Goal: Communication & Community: Answer question/provide support

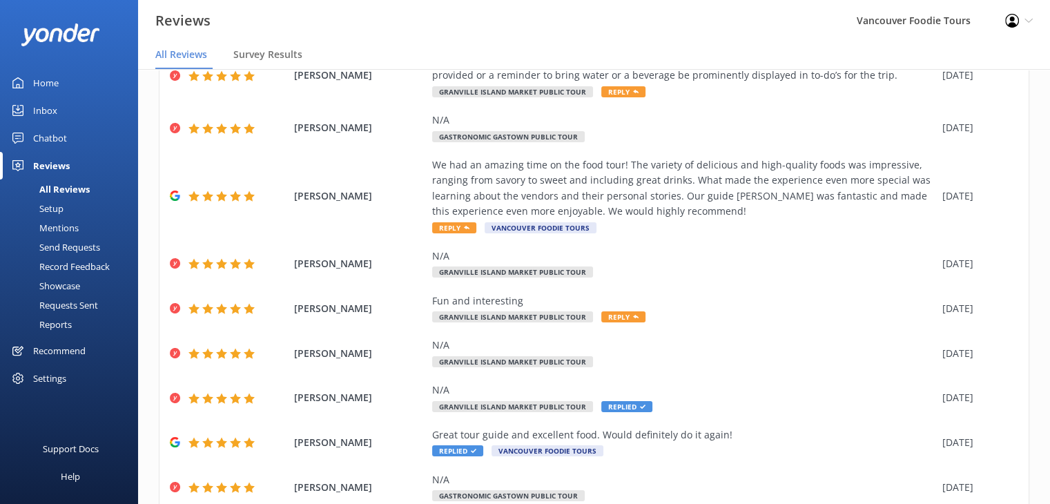
scroll to position [112, 0]
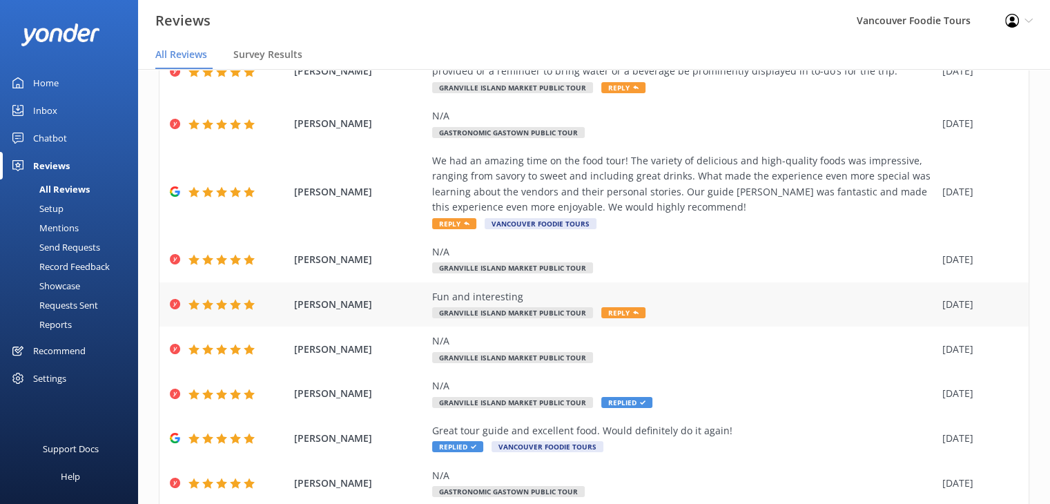
click at [723, 304] on div "Fun and interesting Granville Island Market Public Tour Reply" at bounding box center [683, 304] width 503 height 31
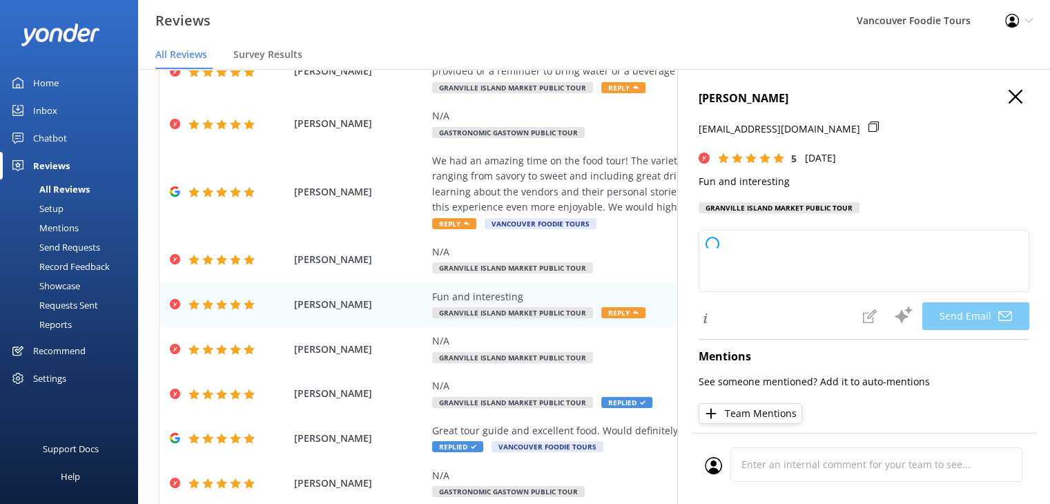
type textarea "Thank you so much for your kind words and great rating, [PERSON_NAME]! We're gl…"
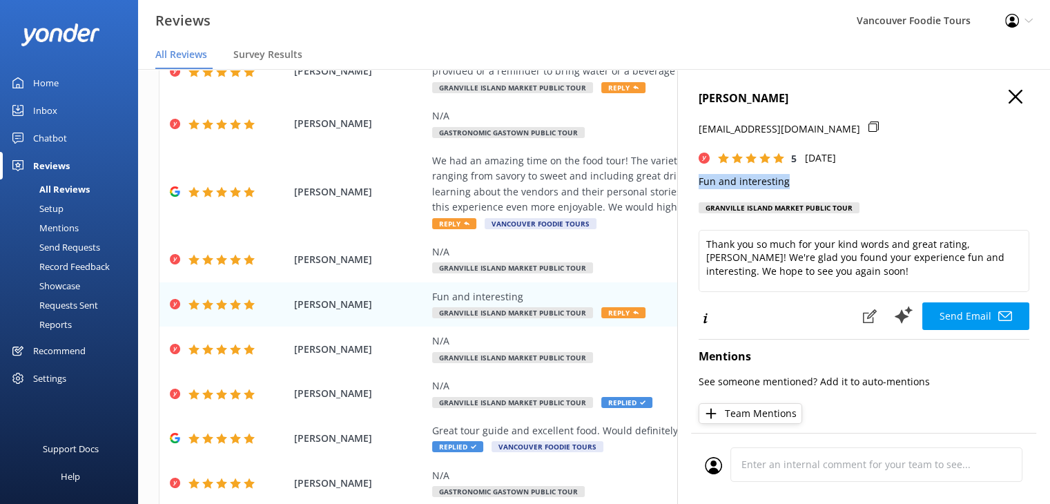
drag, startPoint x: 786, startPoint y: 184, endPoint x: 682, endPoint y: 186, distance: 104.2
click at [682, 186] on div "[PERSON_NAME] [PERSON_NAME][EMAIL_ADDRESS][DOMAIN_NAME] 5 [DATE] Fun and intere…" at bounding box center [863, 321] width 373 height 504
copy p "Fun and interesting"
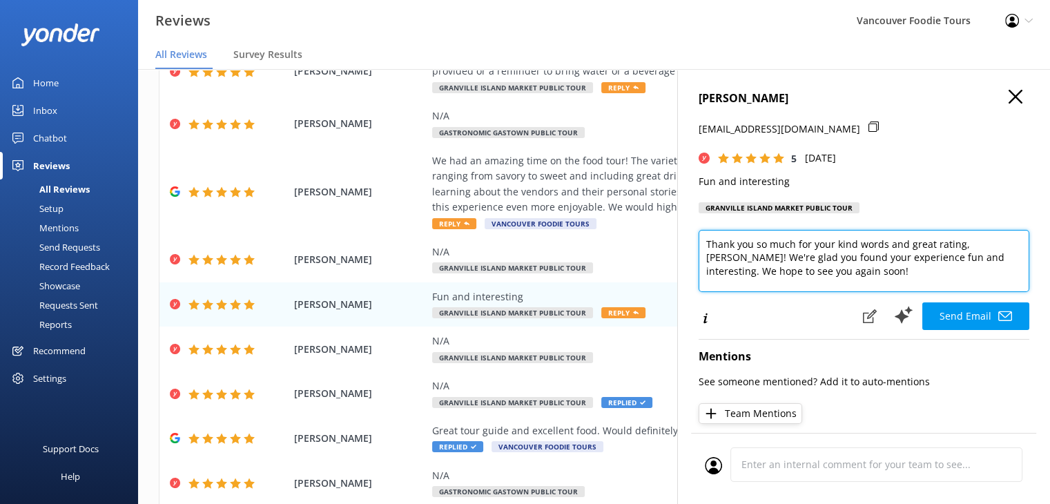
click at [751, 263] on textarea "Thank you so much for your kind words and great rating, [PERSON_NAME]! We're gl…" at bounding box center [864, 261] width 331 height 62
click at [743, 278] on textarea "Thank you so much for your kind words and great rating, [PERSON_NAME]! We're gl…" at bounding box center [864, 261] width 331 height 62
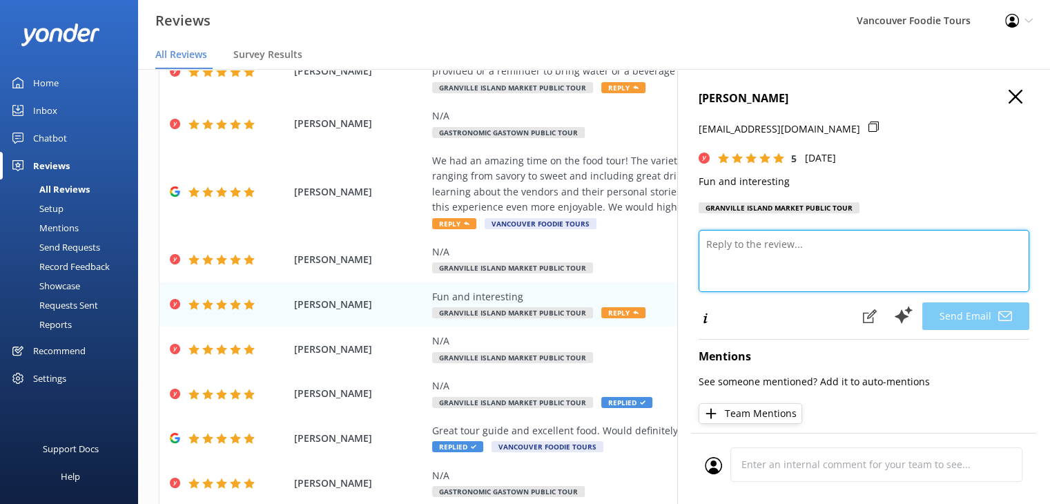
paste textarea "Hi [PERSON_NAME], Thank you for sharing your feedback! We’re so glad you found …"
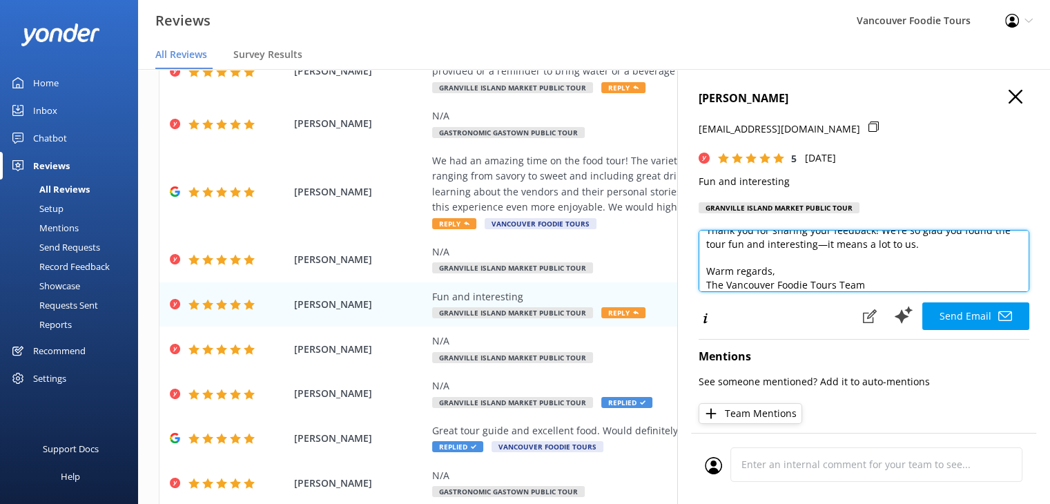
scroll to position [7, 0]
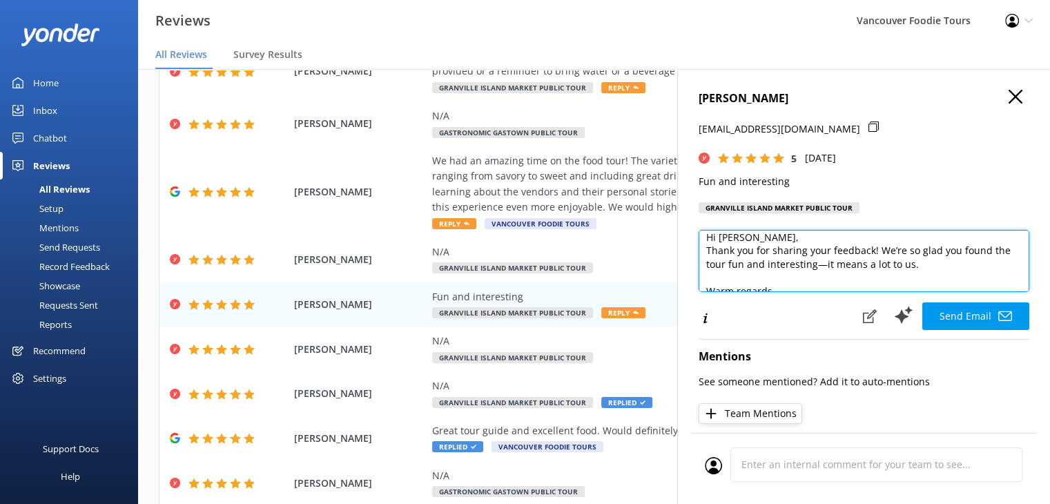
click at [762, 239] on textarea "Hi [PERSON_NAME], Thank you for sharing your feedback! We’re so glad you found …" at bounding box center [864, 261] width 331 height 62
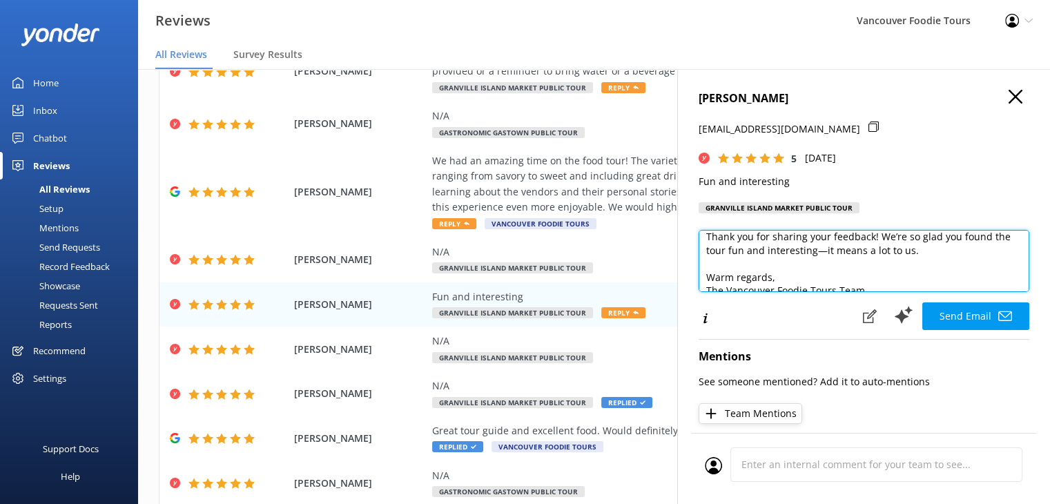
scroll to position [47, 0]
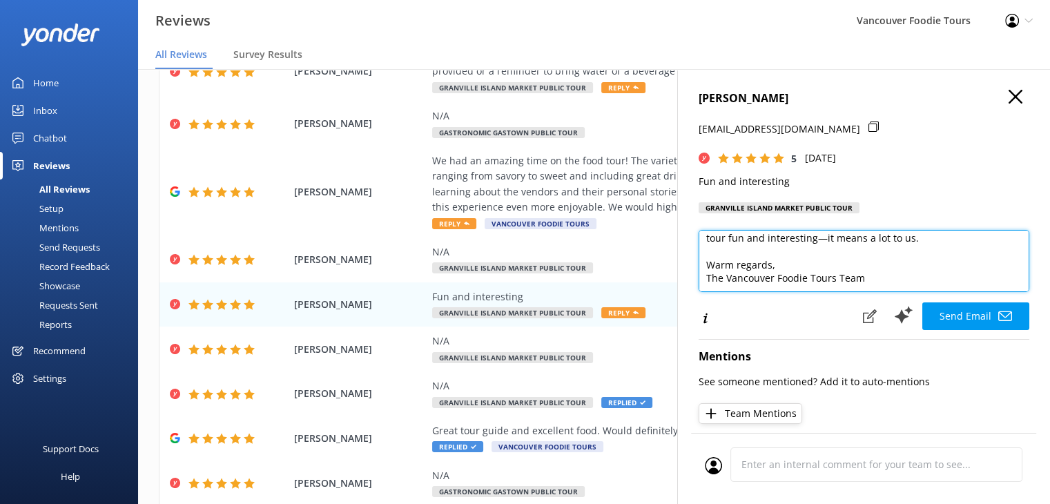
click at [875, 253] on textarea "Hi [PERSON_NAME], Thank you for sharing your feedback! We’re so glad you found …" at bounding box center [864, 261] width 331 height 62
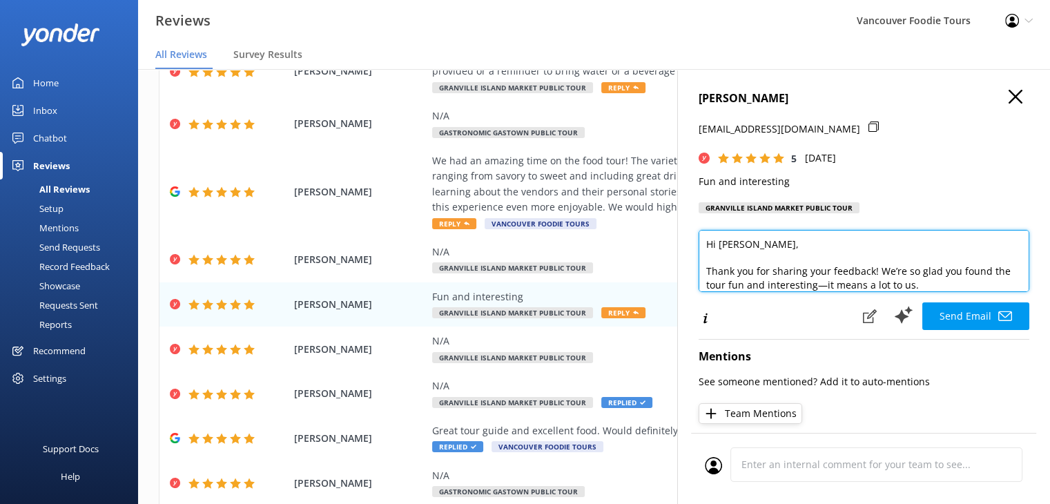
drag, startPoint x: 933, startPoint y: 242, endPoint x: 701, endPoint y: 277, distance: 234.6
click at [701, 277] on textarea "Hi [PERSON_NAME], Thank you for sharing your feedback! We’re so glad you found …" at bounding box center [864, 261] width 331 height 62
paste textarea "So glad you found the tour fun and interesting! It was a pleasure having you wi…"
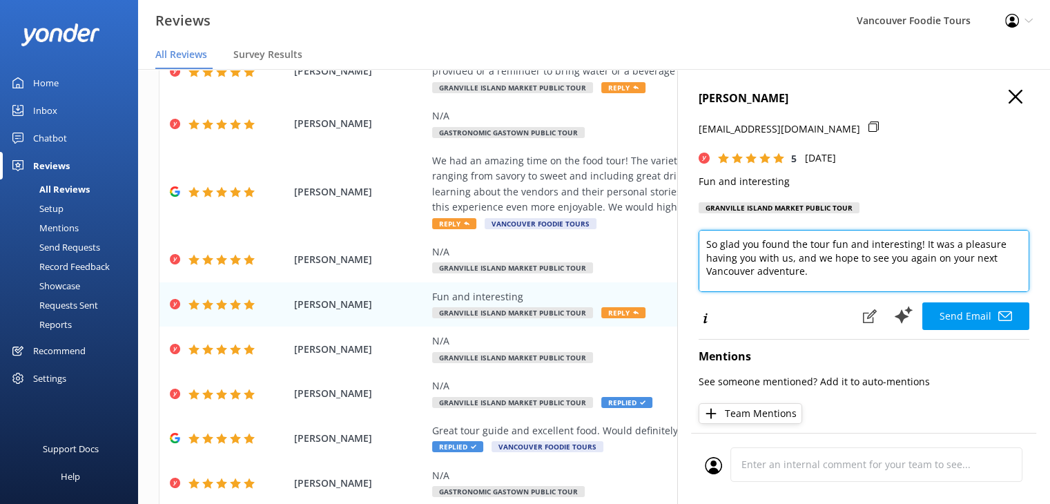
scroll to position [7, 0]
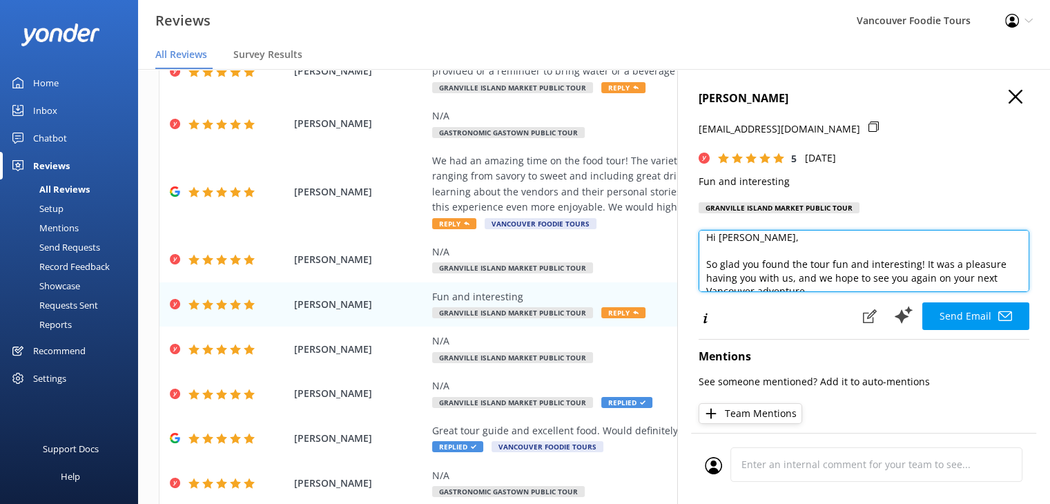
click at [705, 266] on textarea "Hi [PERSON_NAME], So glad you found the tour fun and interesting! It was a plea…" at bounding box center [864, 261] width 331 height 62
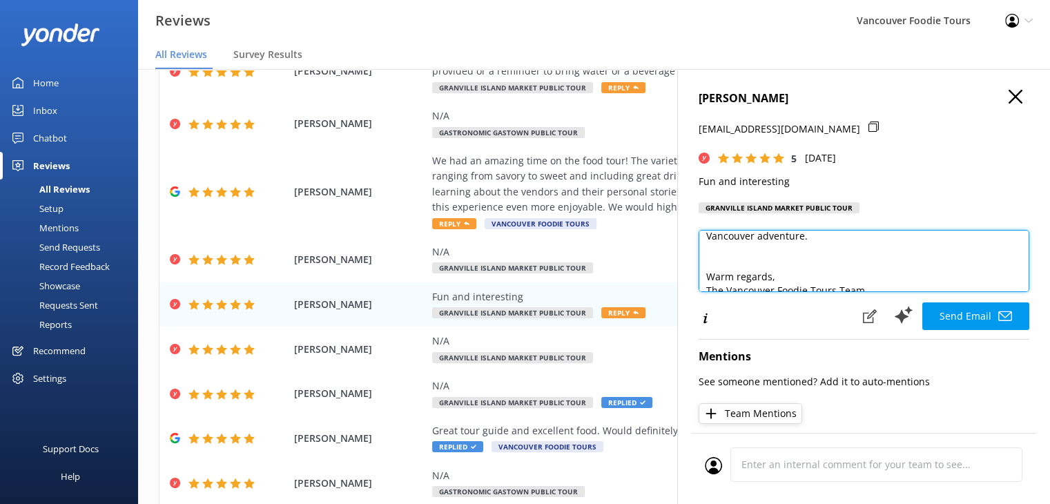
scroll to position [75, 0]
click at [751, 248] on textarea "Hi [PERSON_NAME], So glad you found the tour fun and interesting! It was a plea…" at bounding box center [864, 261] width 331 height 62
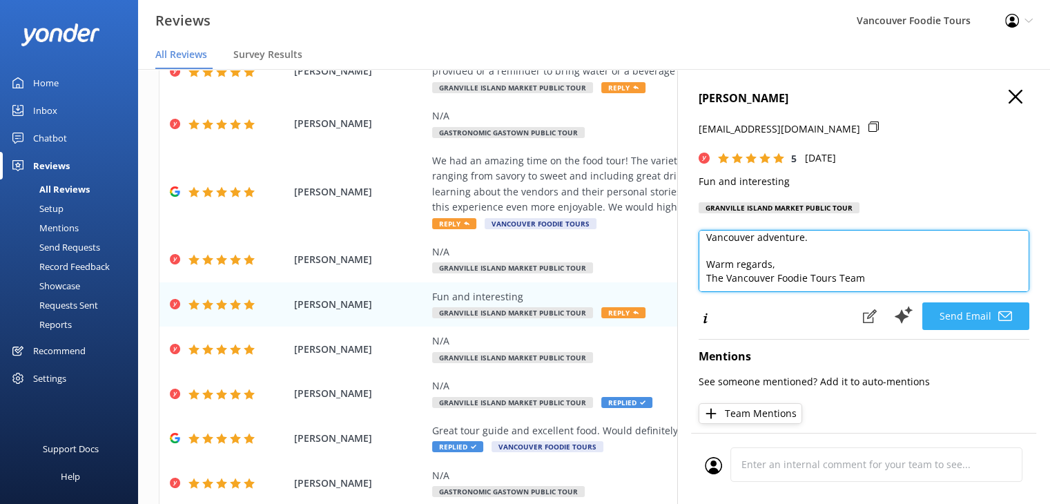
type textarea "Hi [PERSON_NAME], So glad you found the tour fun and interesting! It was a plea…"
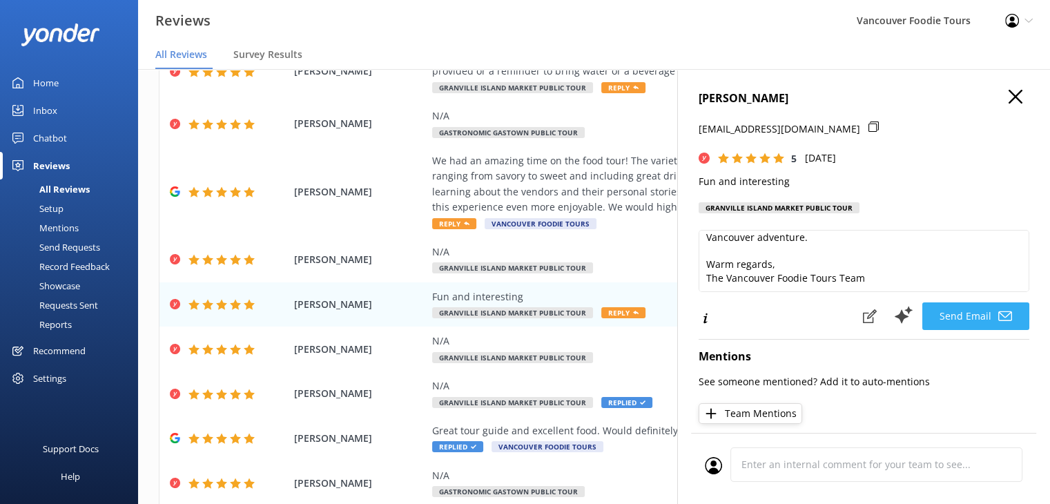
click at [966, 309] on button "Send Email" at bounding box center [975, 316] width 107 height 28
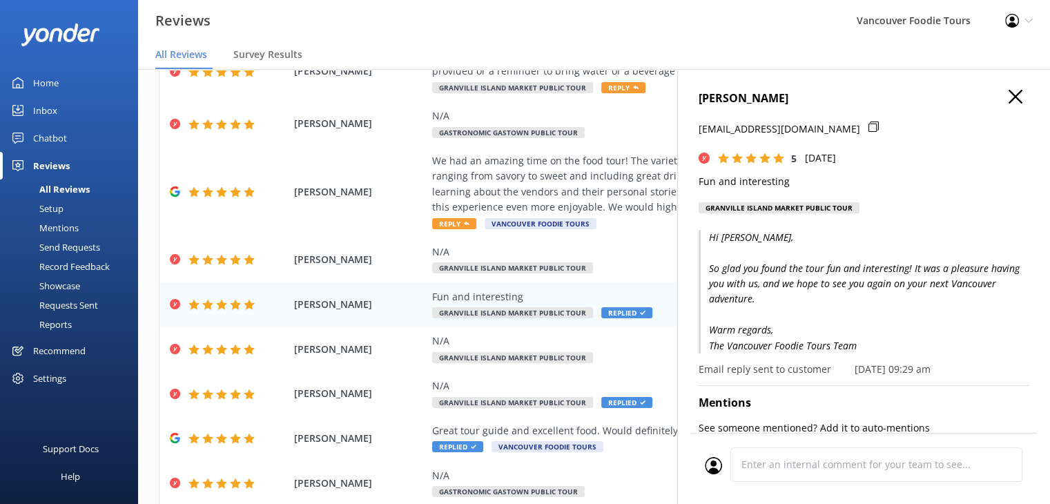
click at [1008, 93] on icon "button" at bounding box center [1015, 97] width 14 height 14
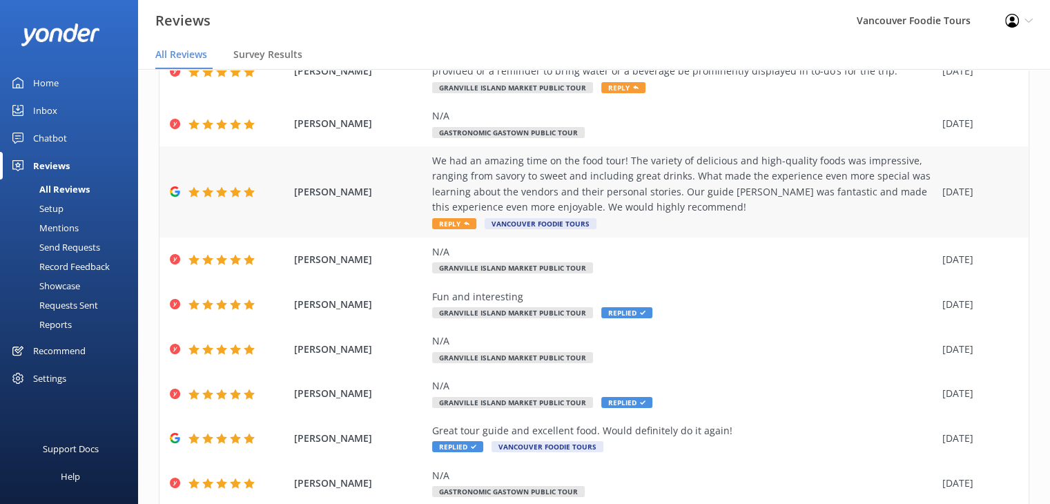
click at [734, 175] on div "We had an amazing time on the food tour! The variety of delicious and high-qual…" at bounding box center [683, 184] width 503 height 62
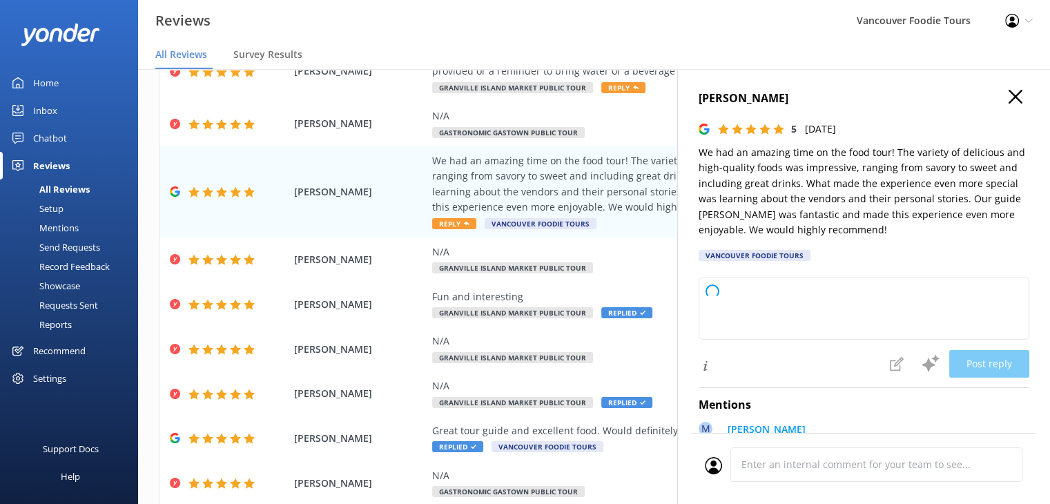
type textarea "Thank you so much for your wonderful review! We're delighted to hear you enjoye…"
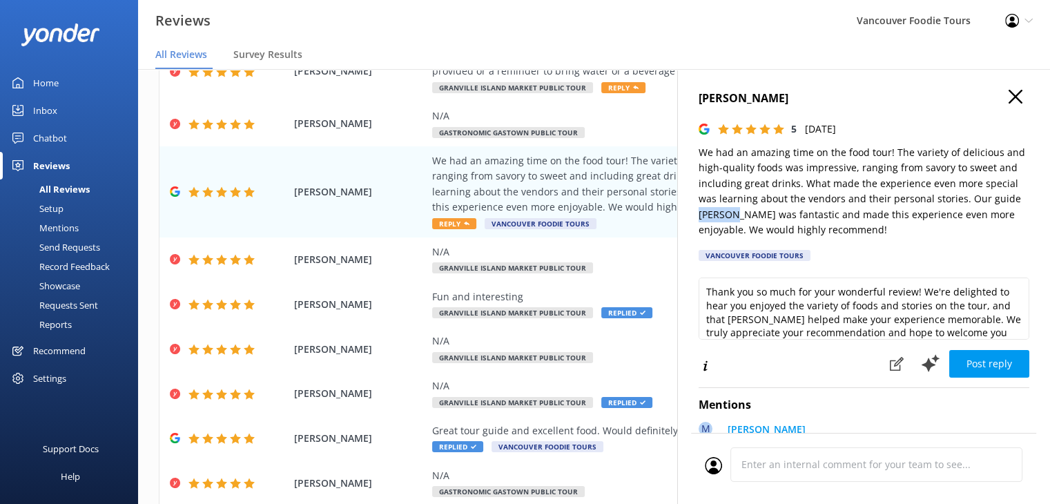
drag, startPoint x: 734, startPoint y: 213, endPoint x: 699, endPoint y: 215, distance: 34.6
click at [699, 215] on p "We had an amazing time on the food tour! The variety of delicious and high-qual…" at bounding box center [864, 191] width 331 height 92
click at [1009, 100] on use "button" at bounding box center [1015, 97] width 14 height 14
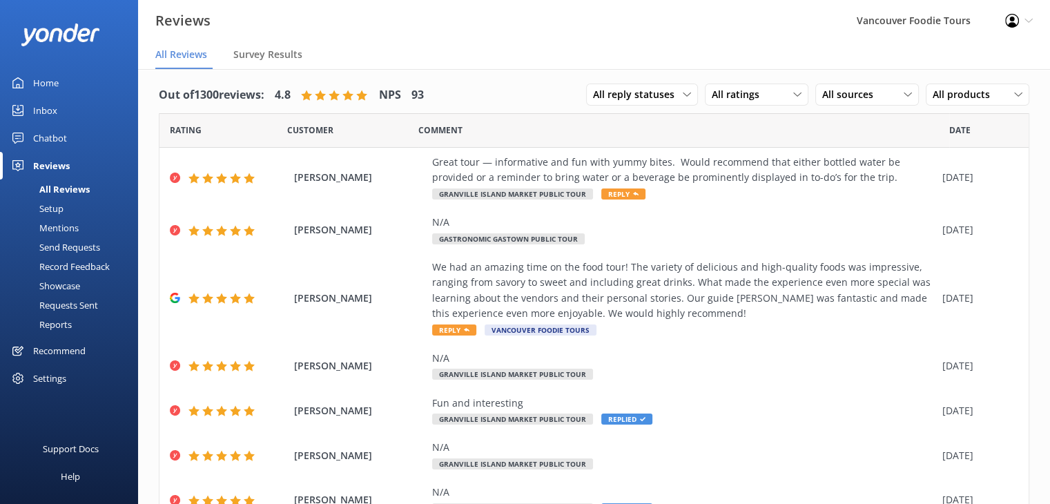
scroll to position [0, 0]
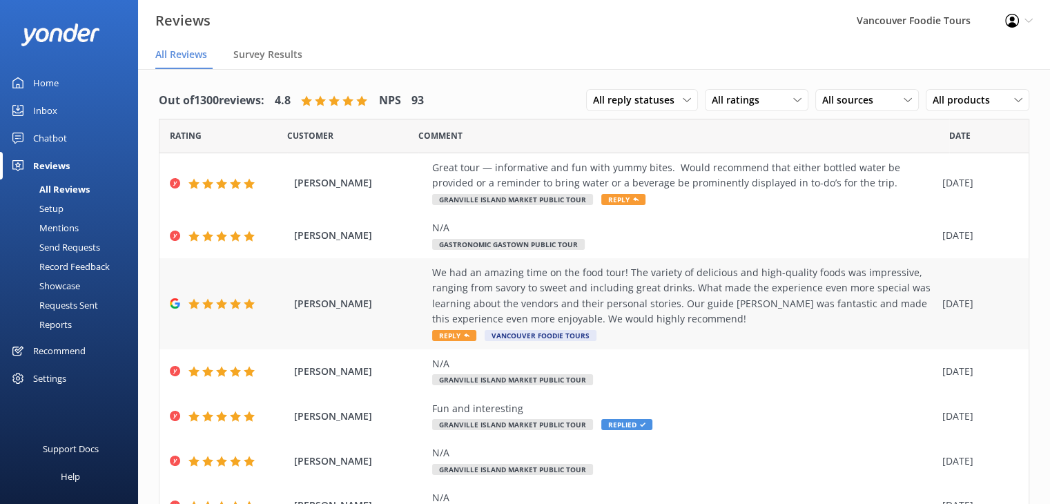
click at [739, 313] on div "We had an amazing time on the food tour! The variety of delicious and high-qual…" at bounding box center [683, 296] width 503 height 62
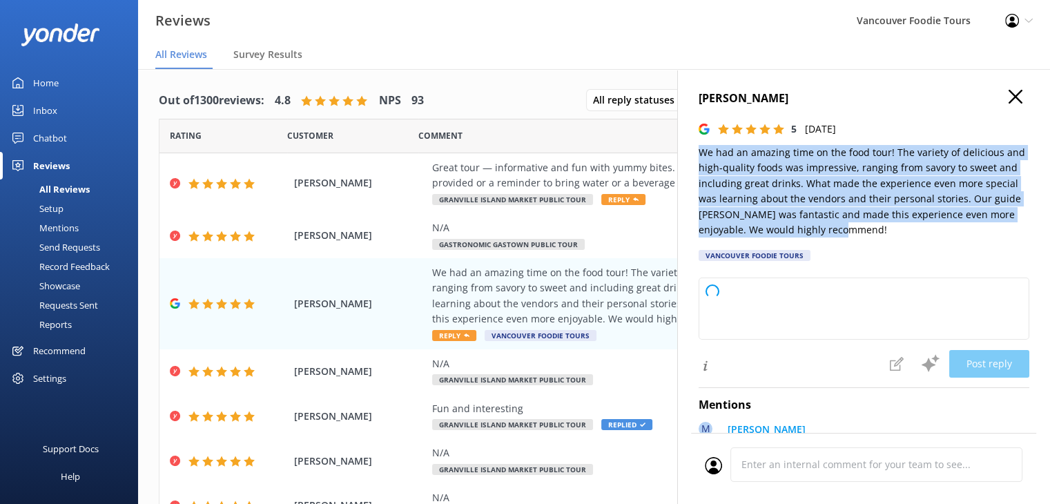
type textarea "Thank you so much for your wonderful review! We're thrilled to hear you enjoyed…"
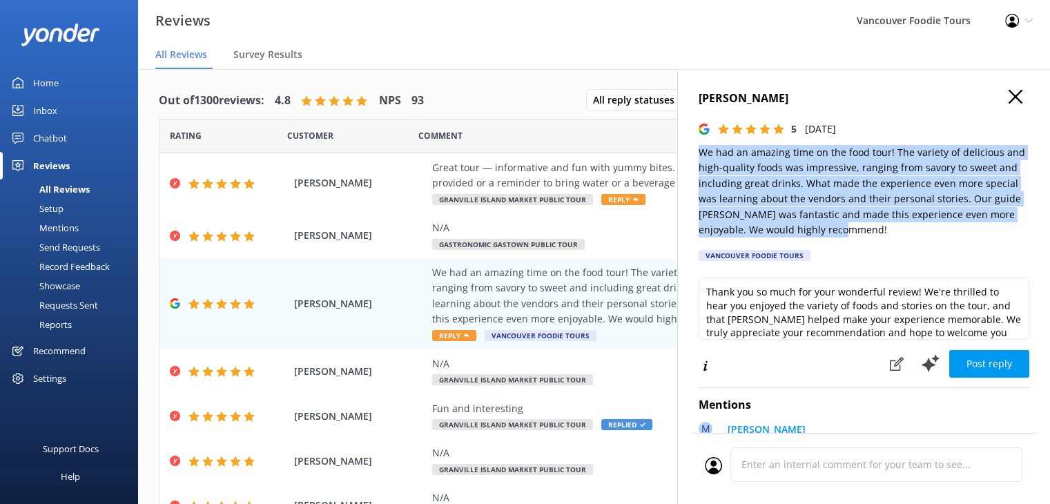
drag, startPoint x: 801, startPoint y: 222, endPoint x: 688, endPoint y: 153, distance: 132.8
click at [688, 153] on div "[PERSON_NAME] 5 [DATE] We had an amazing time on the food tour! The variety of …" at bounding box center [863, 321] width 373 height 504
copy p "We had an amazing time on the food tour! The variety of delicious and high-qual…"
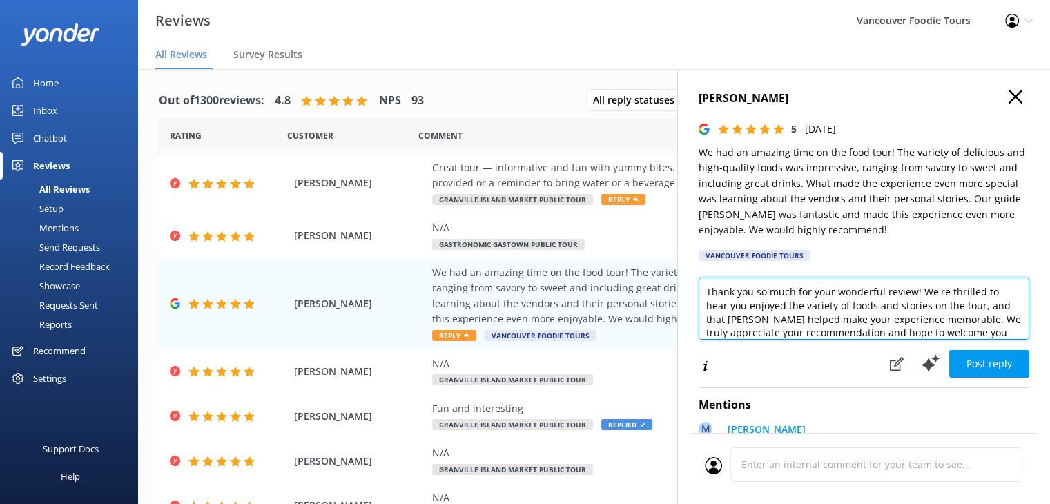
click at [754, 302] on textarea "Thank you so much for your wonderful review! We're thrilled to hear you enjoyed…" at bounding box center [864, 308] width 331 height 62
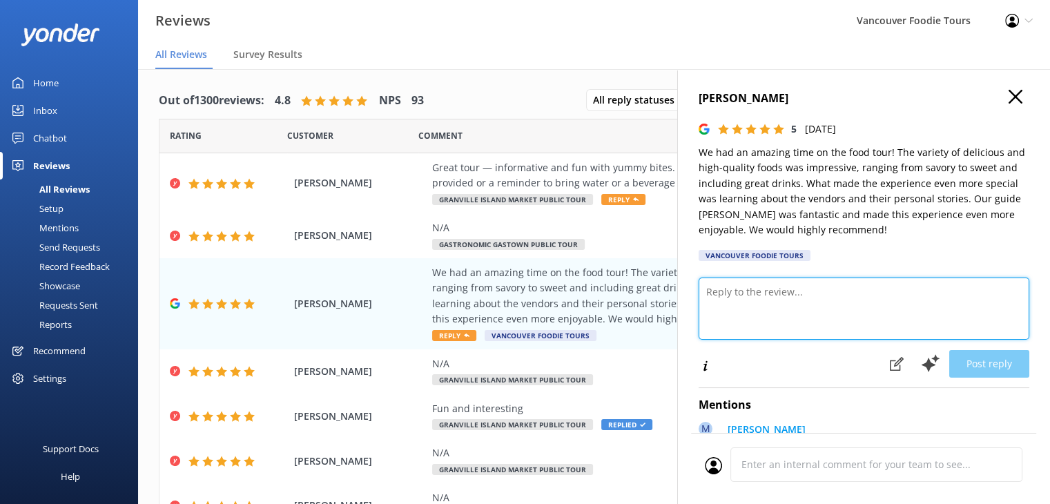
paste textarea "Hi [PERSON_NAME], Wow, thank you so much for the glowing review! 🎉 We’re thrill…"
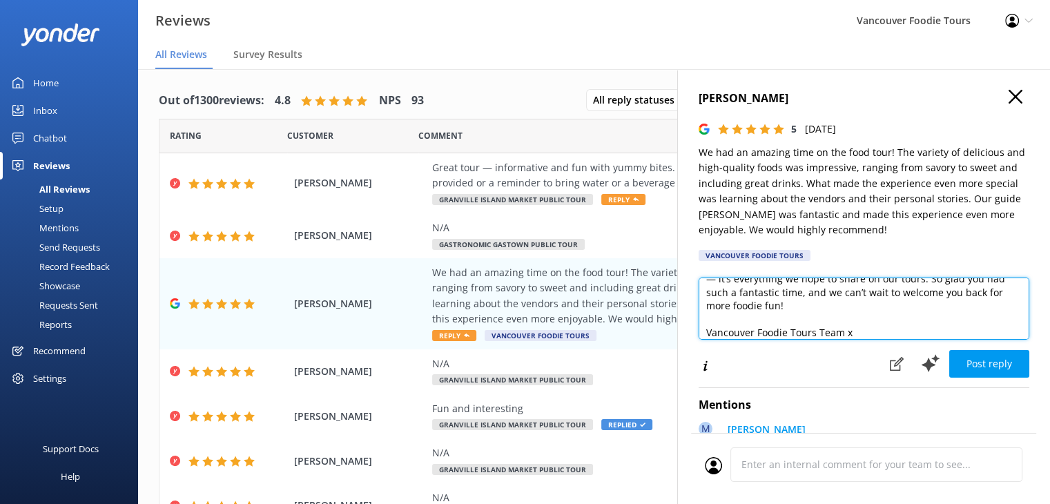
scroll to position [7, 0]
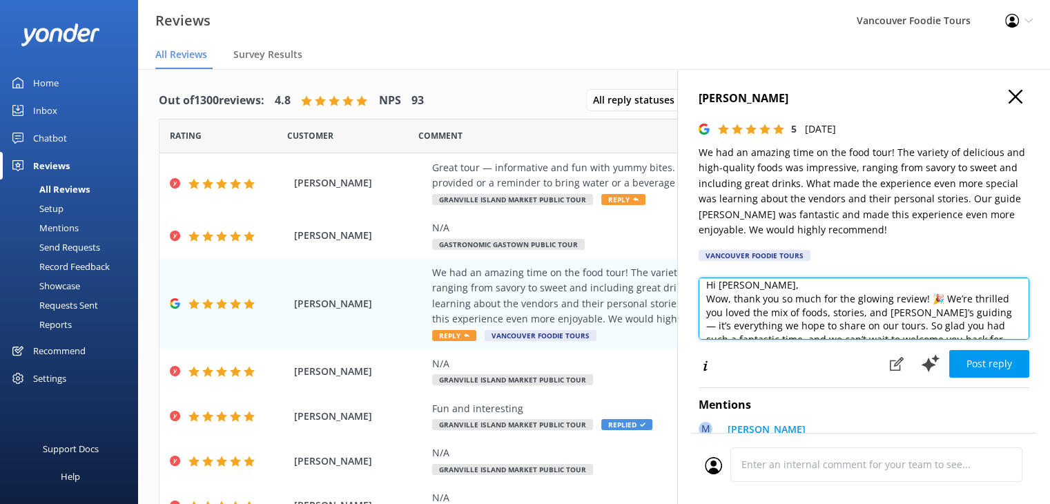
click at [768, 289] on textarea "Hi [PERSON_NAME], Wow, thank you so much for the glowing review! 🎉 We’re thrill…" at bounding box center [864, 308] width 331 height 62
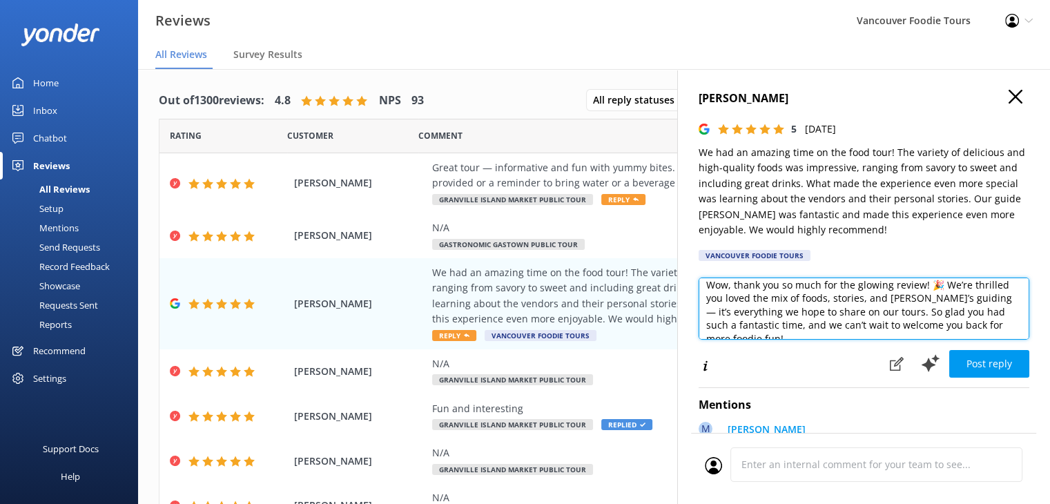
click at [939, 286] on textarea "Hi [PERSON_NAME], Wow, thank you so much for the glowing review! 🎉 We’re thrill…" at bounding box center [864, 308] width 331 height 62
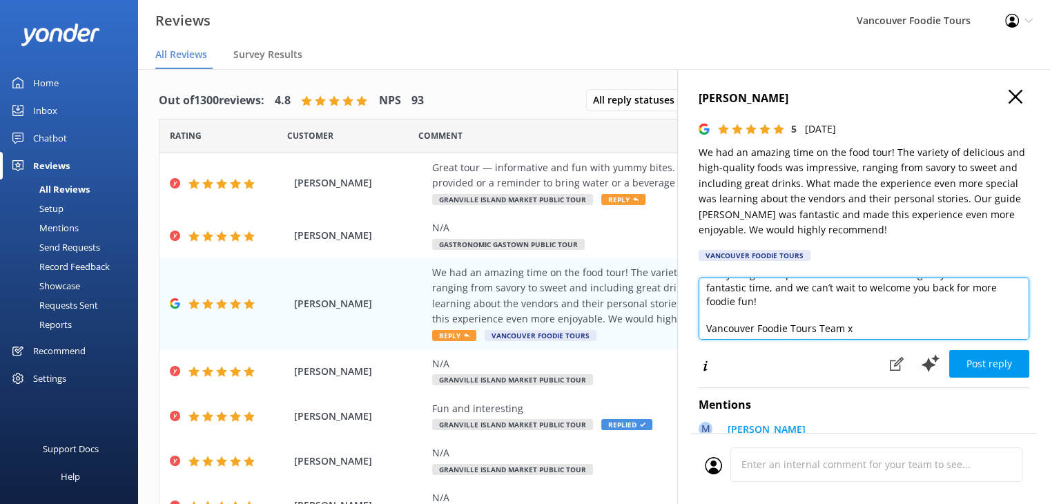
scroll to position [75, 0]
type textarea "Hi [PERSON_NAME], Wow, thank you so much for the glowing review! We’re thrilled…"
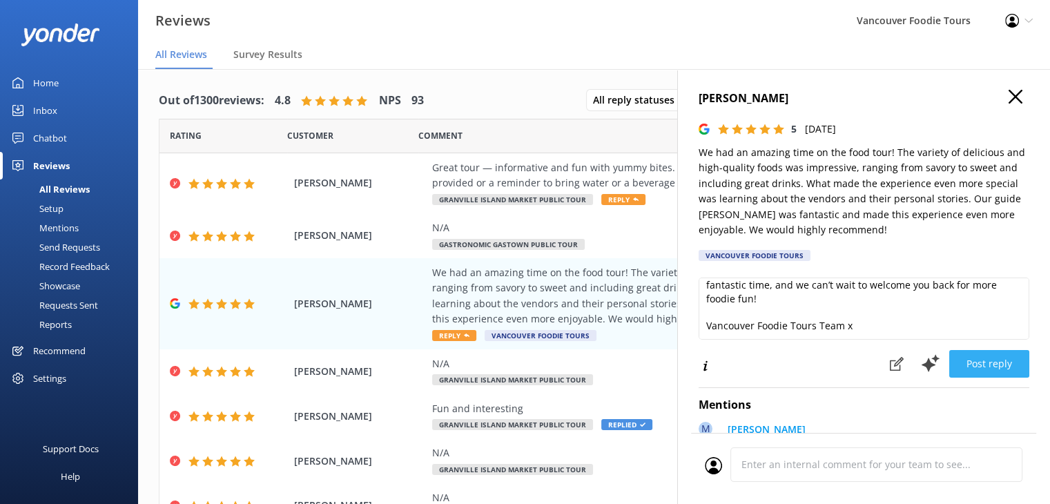
click at [982, 361] on button "Post reply" at bounding box center [989, 364] width 80 height 28
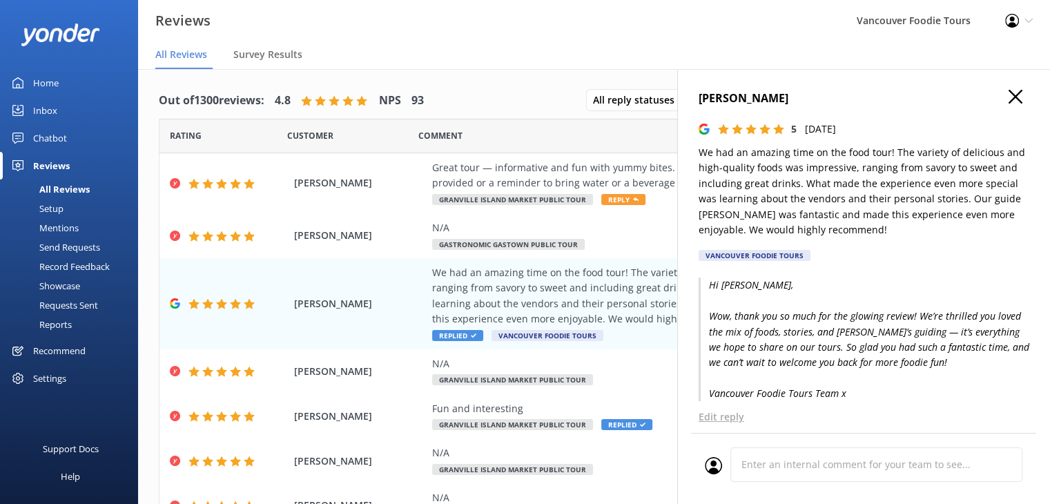
click at [1008, 97] on icon "button" at bounding box center [1015, 97] width 14 height 14
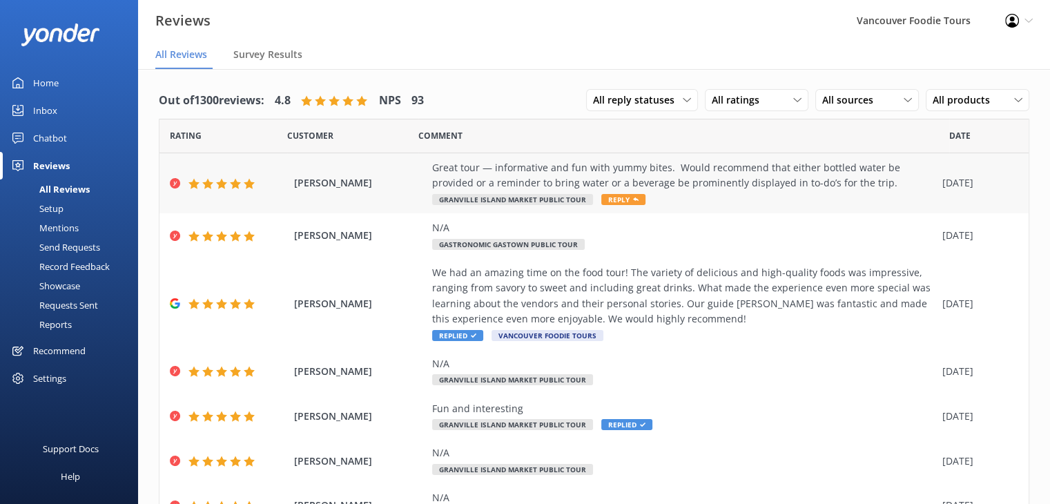
click at [737, 177] on div "Great tour — informative and fun with yummy bites. Would recommend that either …" at bounding box center [683, 175] width 503 height 31
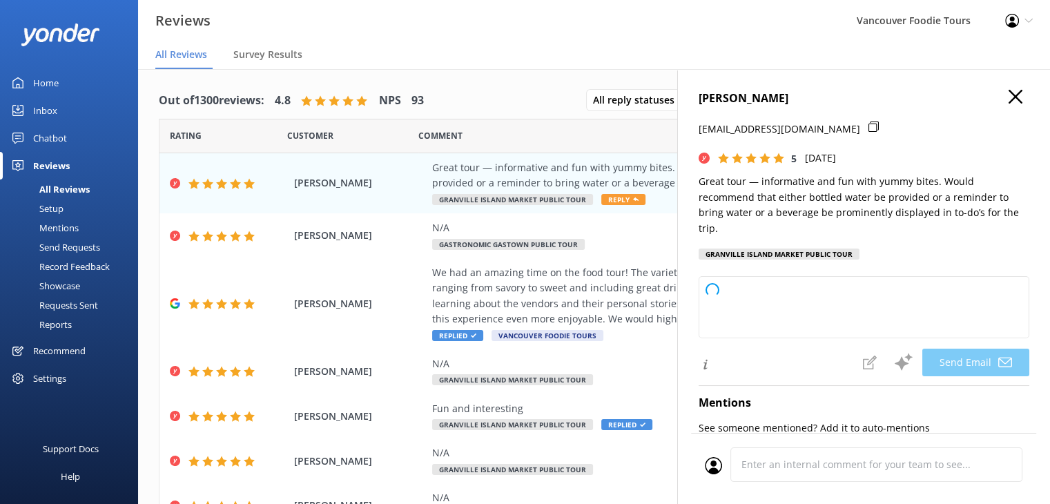
type textarea "Thank you so much for your wonderful review, [PERSON_NAME]! We're delighted you…"
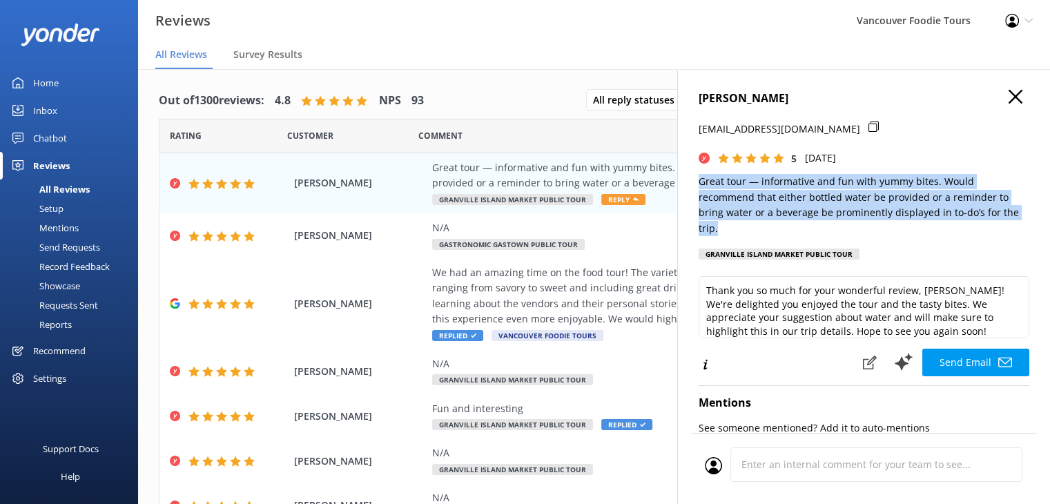
drag, startPoint x: 753, startPoint y: 228, endPoint x: 694, endPoint y: 177, distance: 78.3
click at [694, 177] on div "[PERSON_NAME] [EMAIL_ADDRESS][DOMAIN_NAME] 5 [DATE] Great tour — informative an…" at bounding box center [863, 321] width 373 height 504
copy p "Great tour — informative and fun with yummy bites. Would recommend that either …"
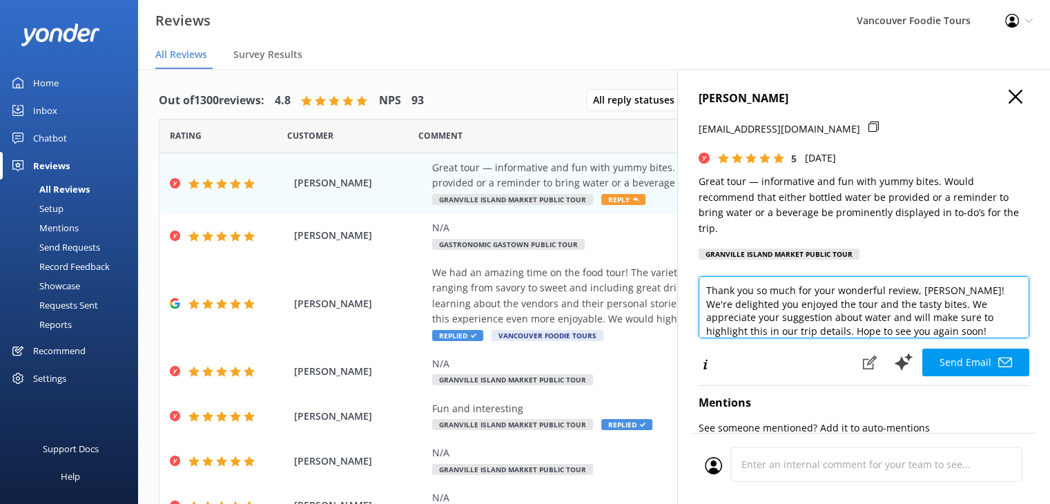
click at [770, 330] on textarea "Thank you so much for your wonderful review, [PERSON_NAME]! We're delighted you…" at bounding box center [864, 307] width 331 height 62
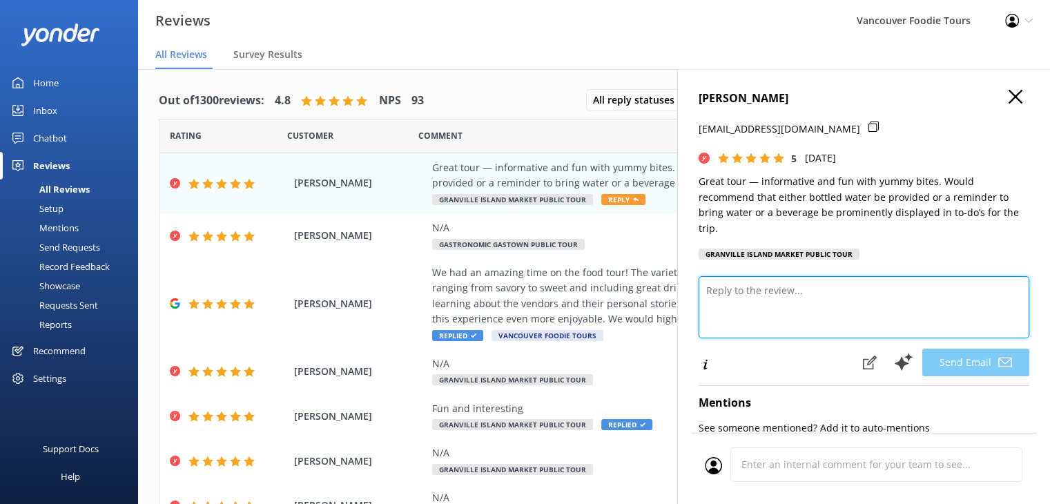
paste textarea "Hi [PERSON_NAME], Thanks for sharing your feedback! We’re so glad you enjoyed t…"
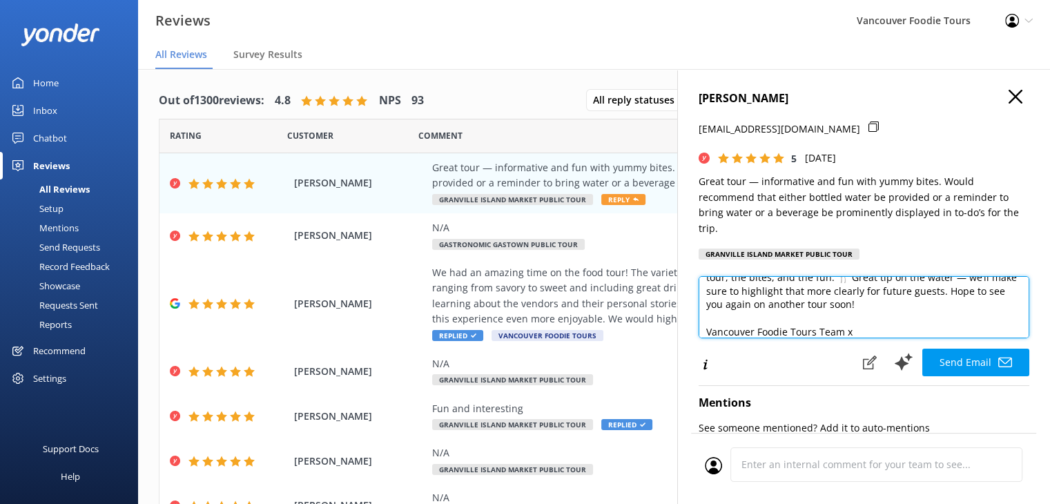
scroll to position [7, 0]
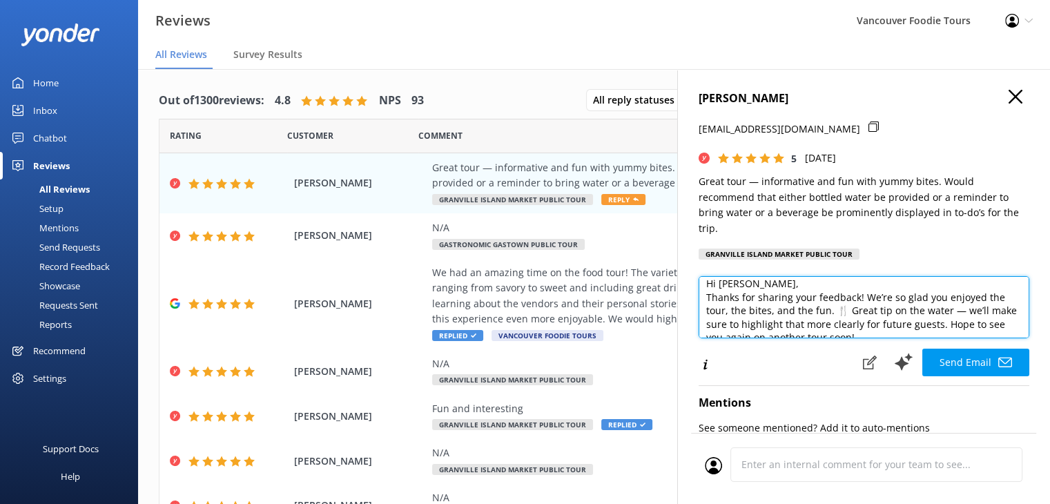
click at [783, 281] on textarea "Hi [PERSON_NAME], Thanks for sharing your feedback! We’re so glad you enjoyed t…" at bounding box center [864, 307] width 331 height 62
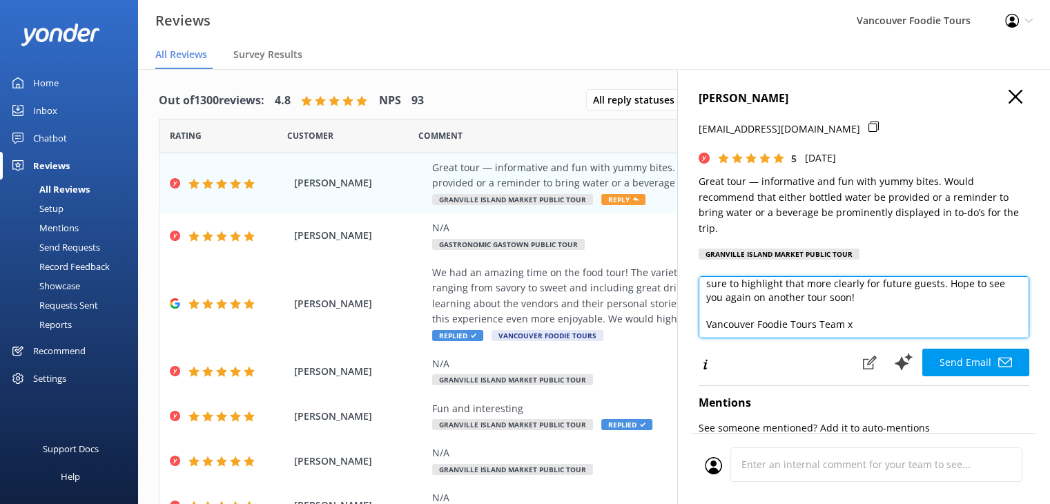
click at [864, 326] on textarea "Hi [PERSON_NAME], Thanks for sharing your feedback! We’re so glad you enjoyed t…" at bounding box center [864, 307] width 331 height 62
drag, startPoint x: 863, startPoint y: 326, endPoint x: 842, endPoint y: 323, distance: 21.0
click at [842, 323] on textarea "Hi [PERSON_NAME], Thanks for sharing your feedback! We’re so glad you enjoyed t…" at bounding box center [864, 307] width 331 height 62
click at [806, 311] on textarea "Hi [PERSON_NAME], Thanks for sharing your feedback! We’re so glad you enjoyed t…" at bounding box center [864, 307] width 331 height 62
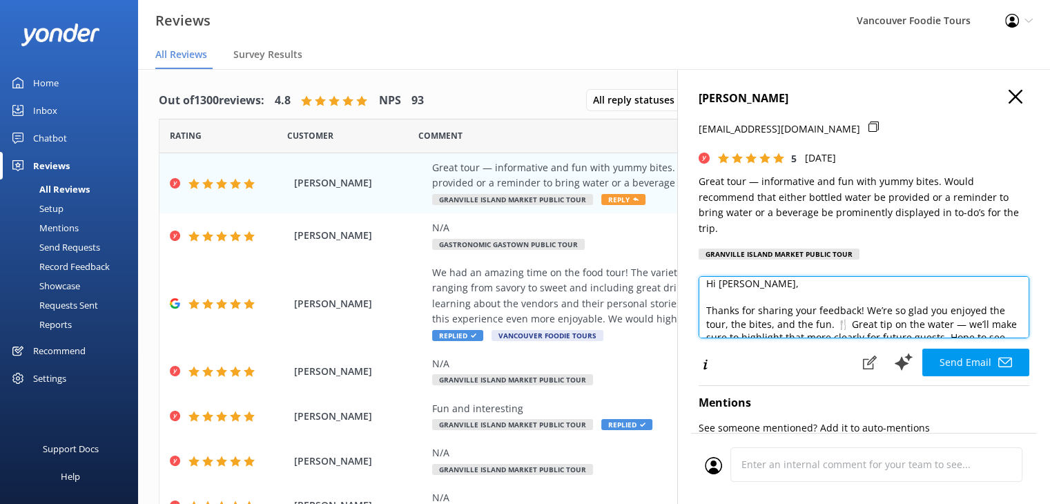
click at [848, 326] on textarea "Hi [PERSON_NAME], Thanks for sharing your feedback! We’re so glad you enjoyed t…" at bounding box center [864, 307] width 331 height 62
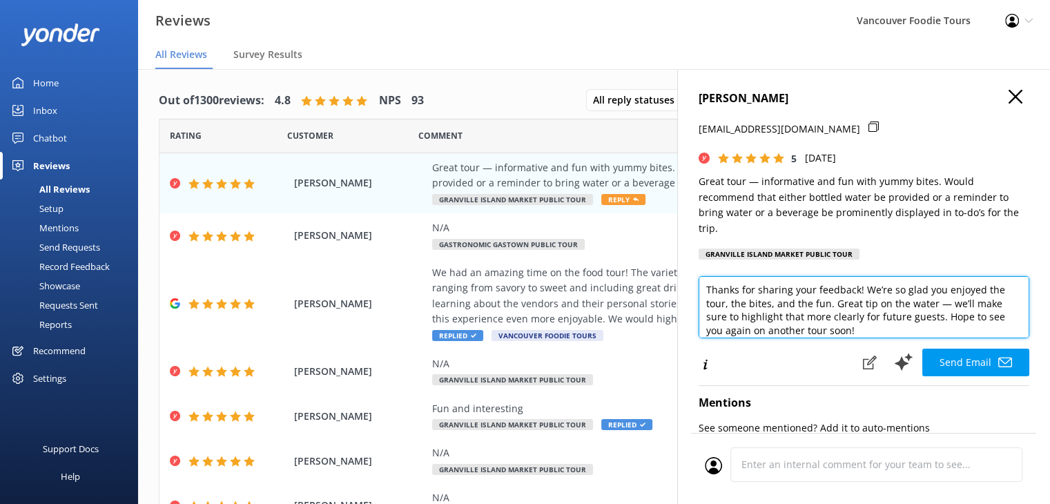
drag, startPoint x: 834, startPoint y: 306, endPoint x: 825, endPoint y: 318, distance: 15.3
click at [832, 319] on textarea "Hi [PERSON_NAME], Thanks for sharing your feedback! We’re so glad you enjoyed t…" at bounding box center [864, 307] width 331 height 62
type textarea "Hi [PERSON_NAME], Thanks for sharing your feedback! We’re so glad you enjoyed t…"
click at [939, 320] on textarea "Hi [PERSON_NAME], Thanks for sharing your feedback! We’re so glad you enjoyed t…" at bounding box center [864, 307] width 331 height 62
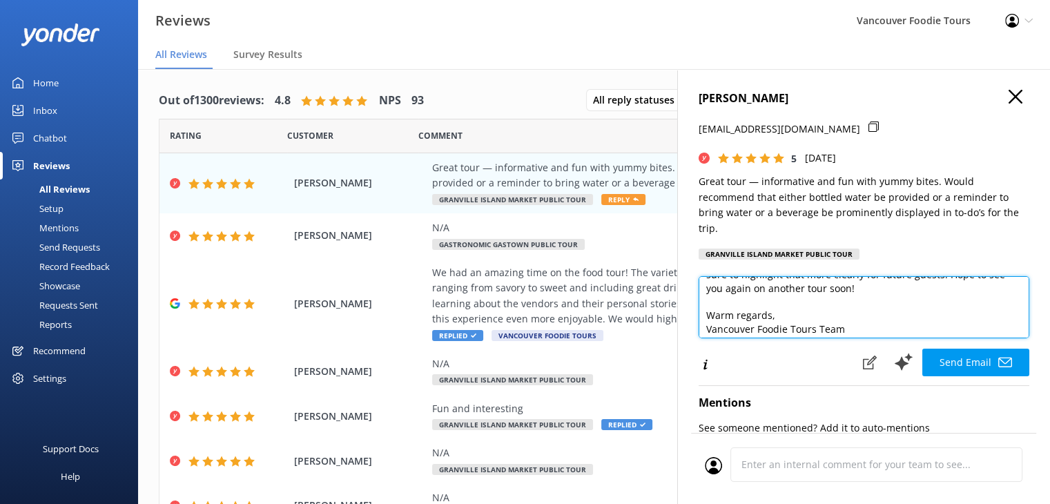
scroll to position [75, 0]
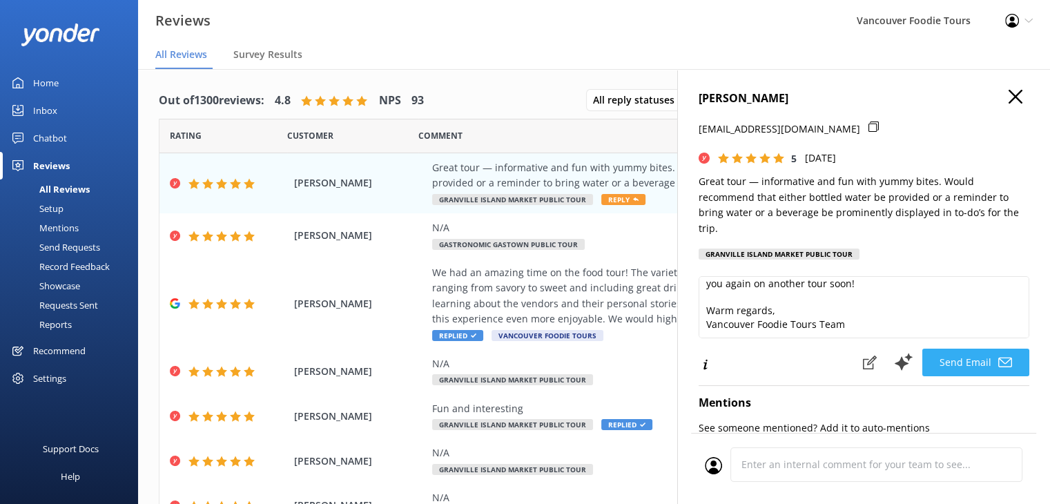
click at [982, 357] on button "Send Email" at bounding box center [975, 363] width 107 height 28
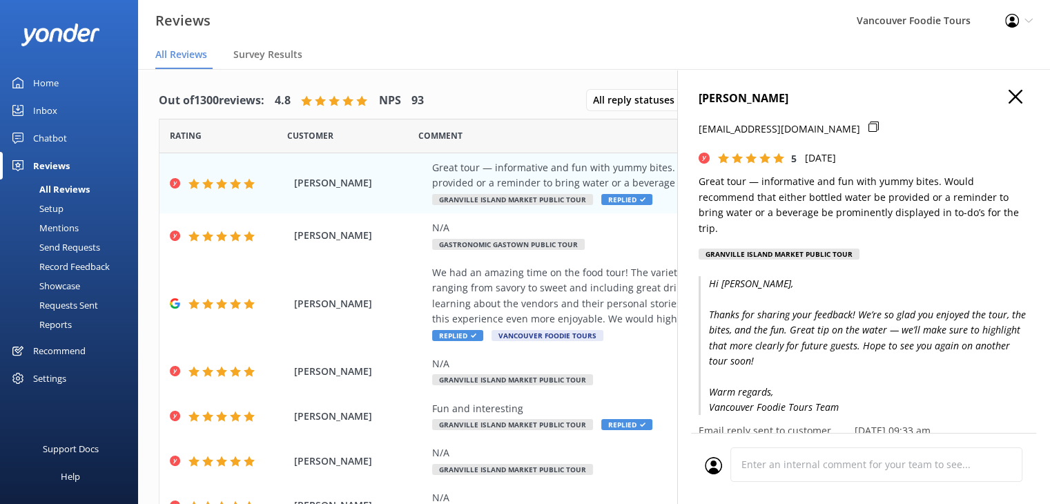
scroll to position [28, 0]
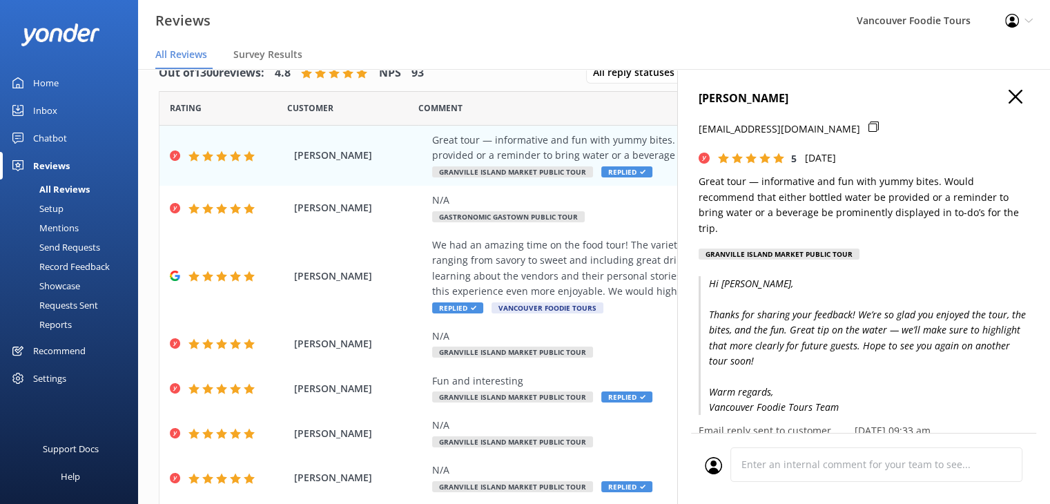
click at [1008, 92] on use "button" at bounding box center [1015, 97] width 14 height 14
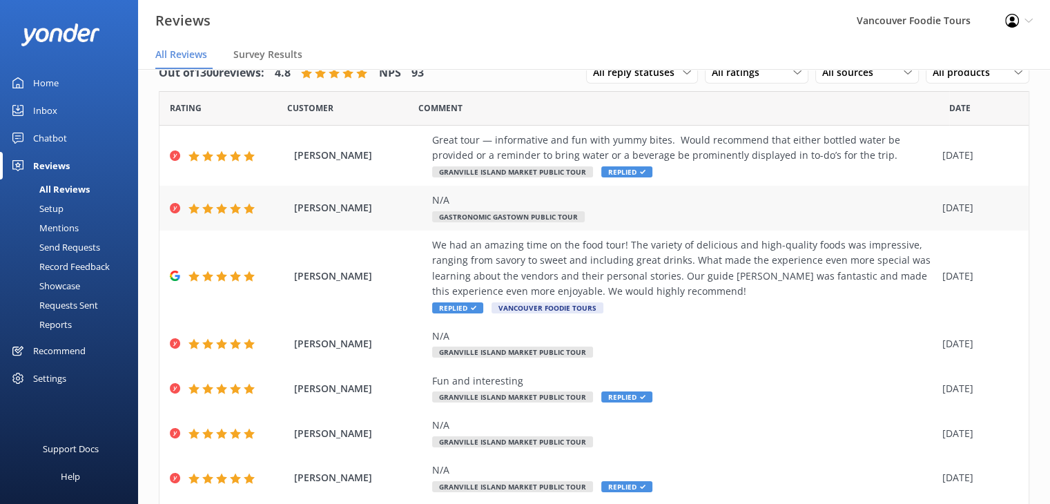
click at [596, 208] on div "N/A Gastronomic Gastown Public Tour" at bounding box center [683, 208] width 503 height 31
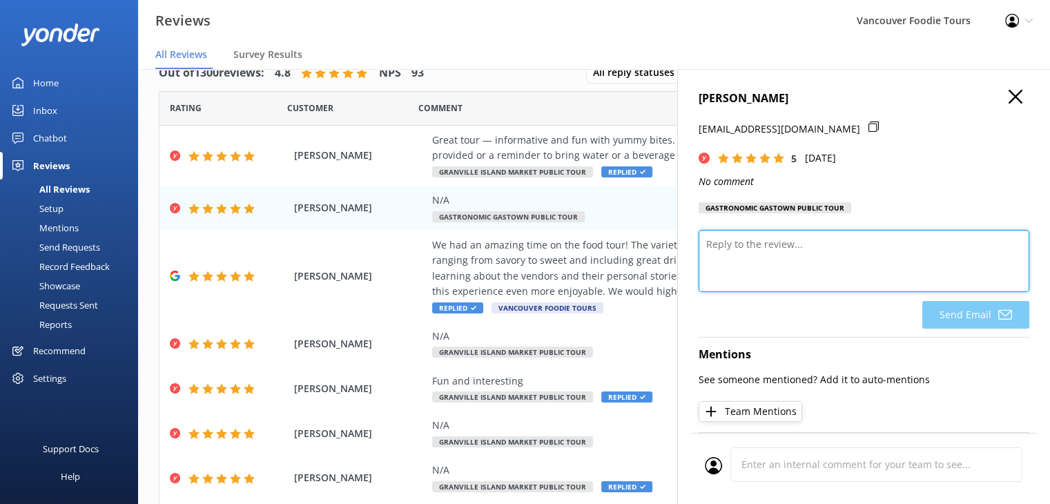
click at [758, 257] on textarea at bounding box center [864, 261] width 331 height 62
paste textarea "Thank you so much for your 5-star rating! We’re so glad you enjoyed your time w…"
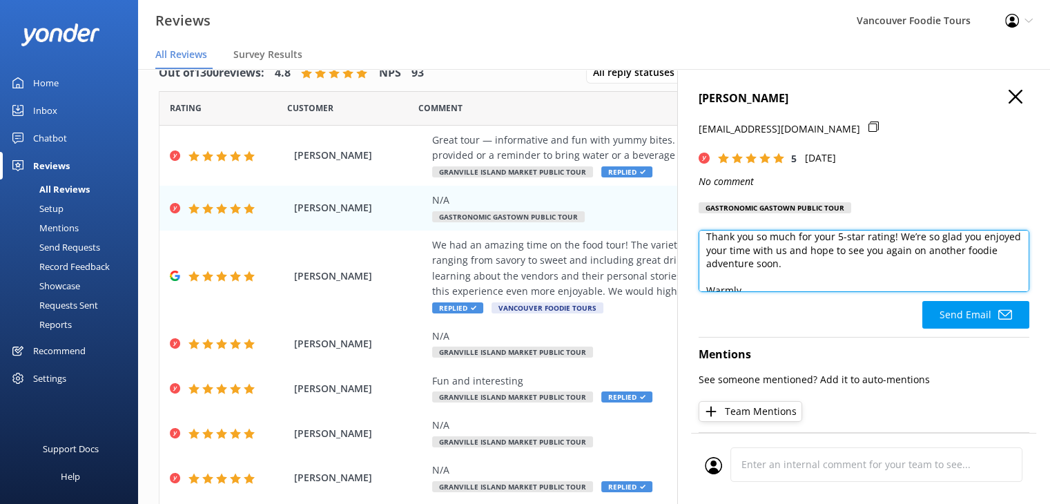
scroll to position [61, 0]
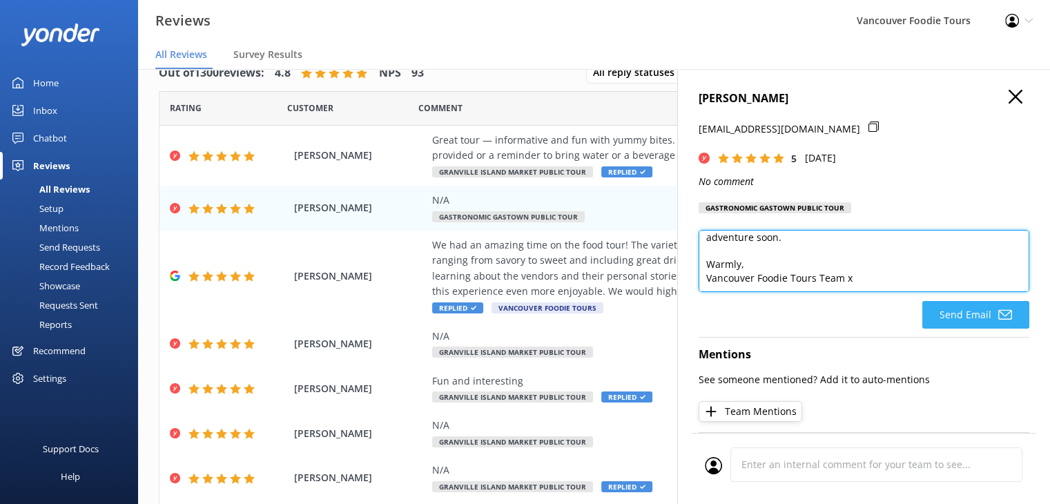
type textarea "Hi [PERSON_NAME], Thank you so much for your 5-star rating! We’re so glad you e…"
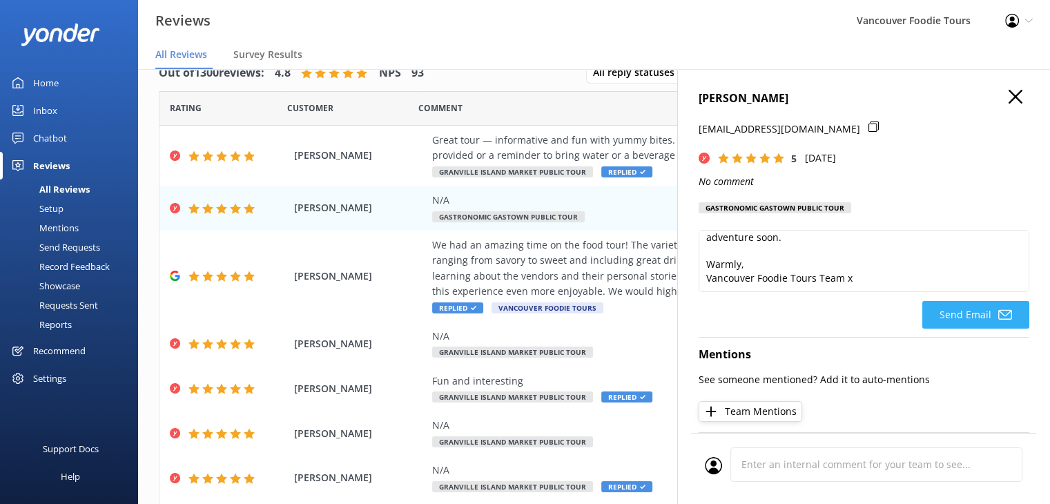
click at [976, 319] on button "Send Email" at bounding box center [975, 315] width 107 height 28
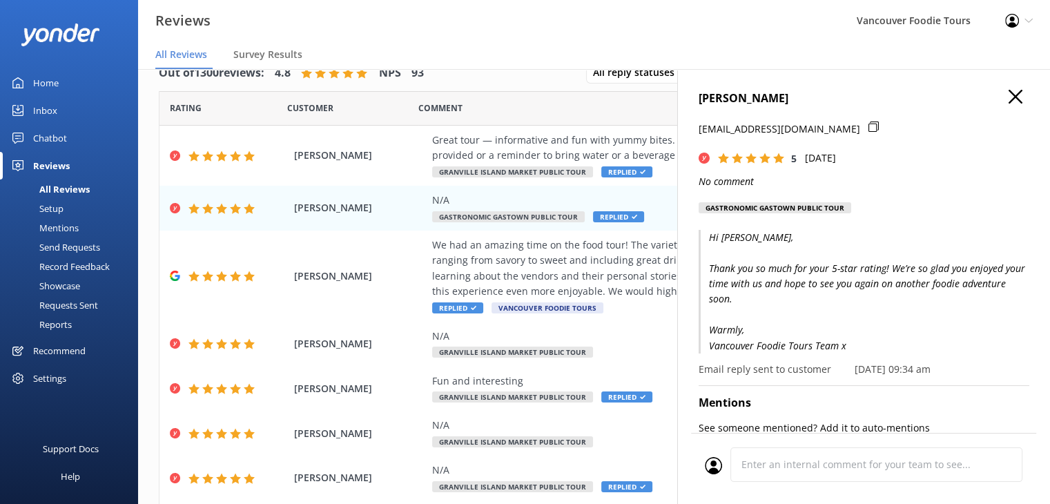
click at [1008, 97] on use "button" at bounding box center [1015, 97] width 14 height 14
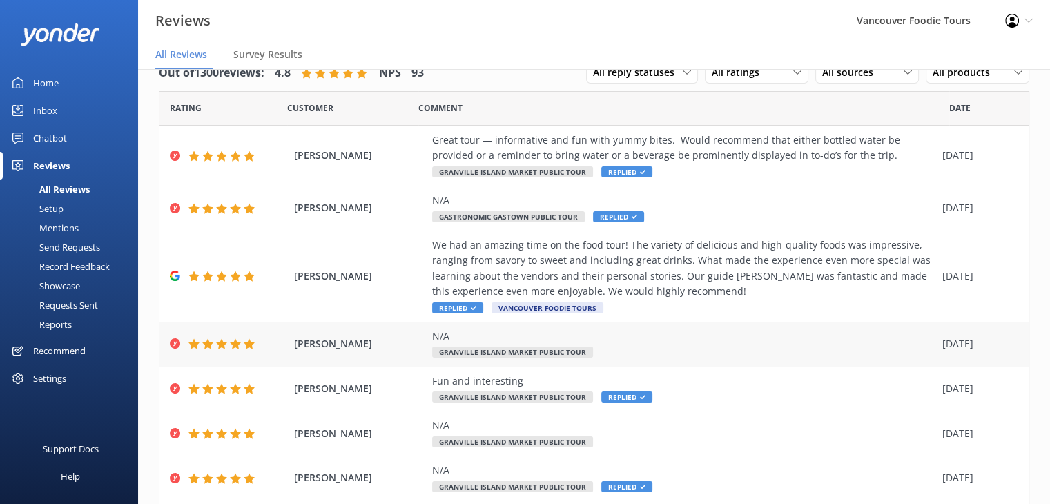
click at [700, 349] on div "N/A Granville Island Market Public Tour" at bounding box center [683, 344] width 503 height 31
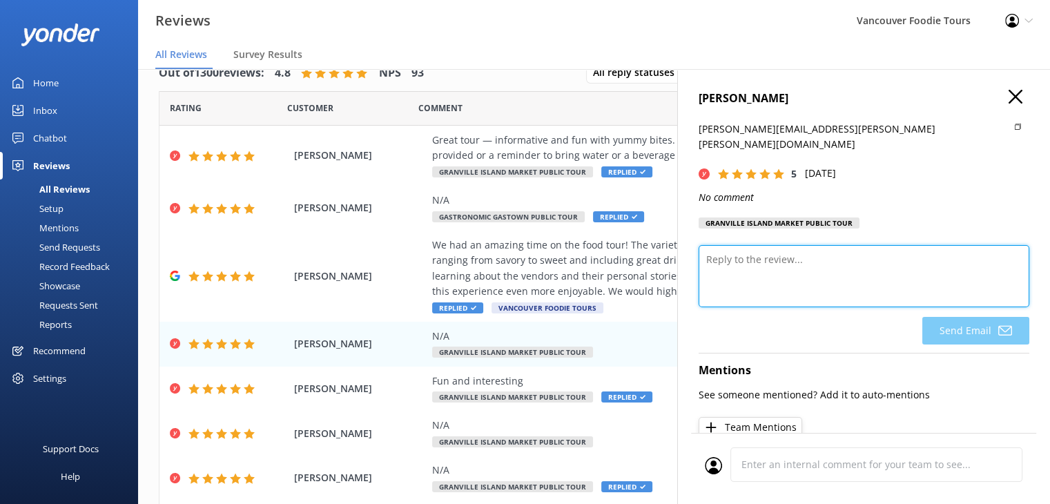
click at [737, 248] on textarea at bounding box center [864, 276] width 331 height 62
paste textarea "Thank you so much for your 5-star rating! We’re so glad you enjoyed your time w…"
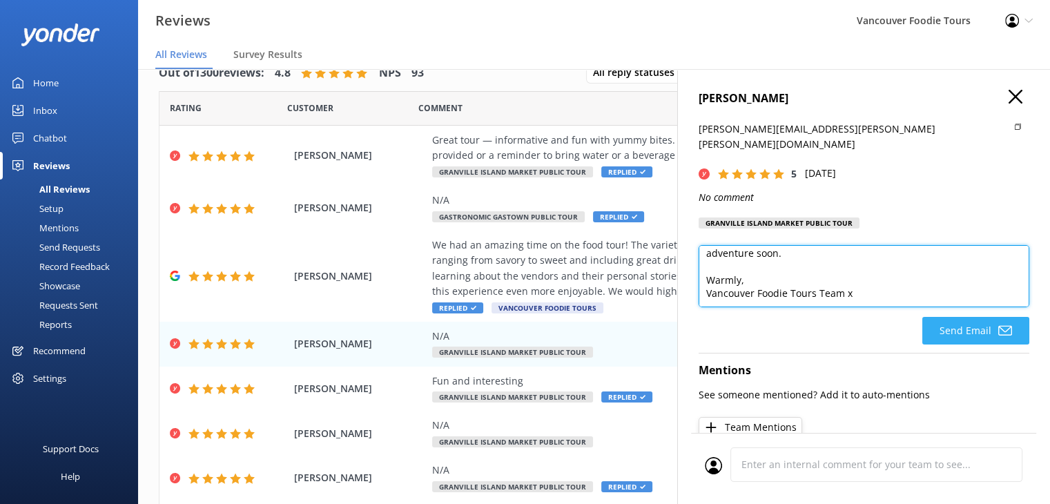
type textarea "Hi [PERSON_NAME], Thank you so much for your 5-star rating! We’re so glad you e…"
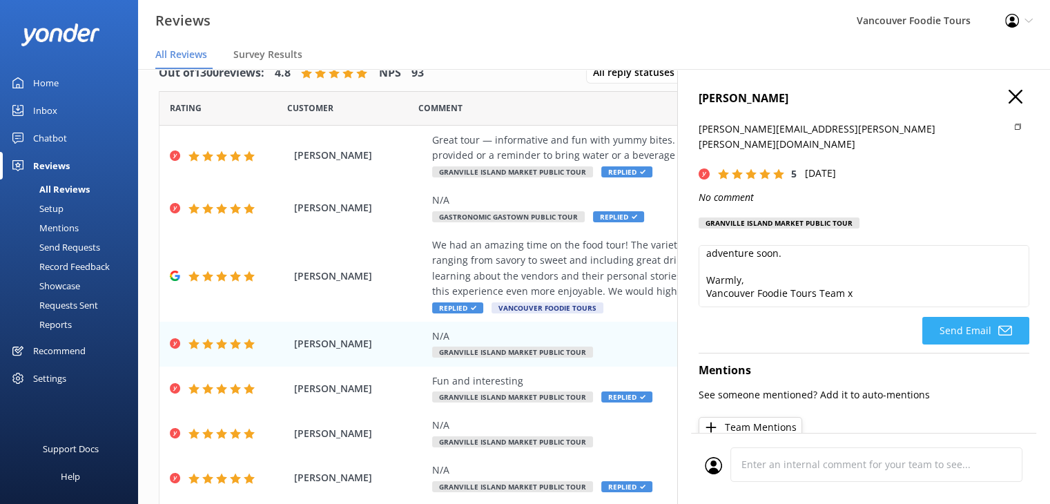
click at [998, 324] on icon at bounding box center [1005, 331] width 14 height 14
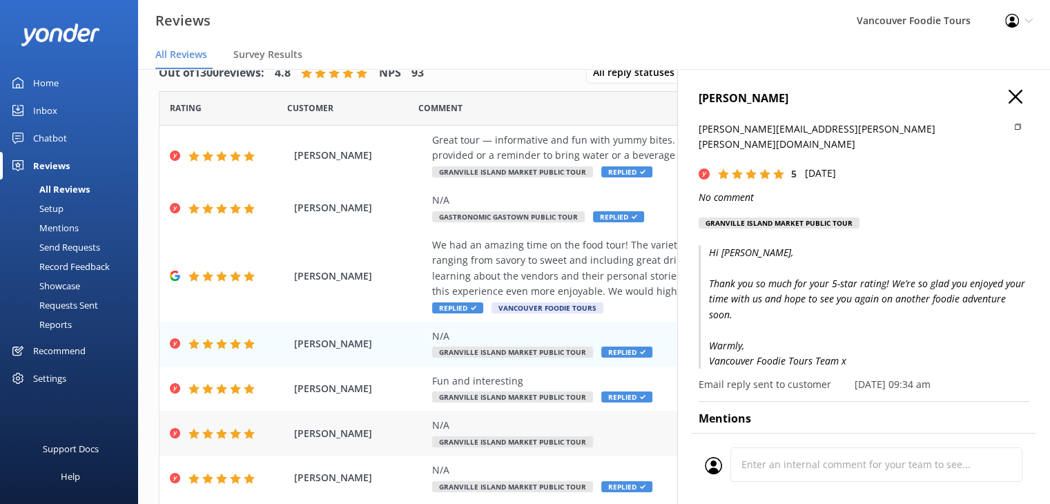
click at [579, 440] on span "Granville Island Market Public Tour" at bounding box center [512, 441] width 161 height 11
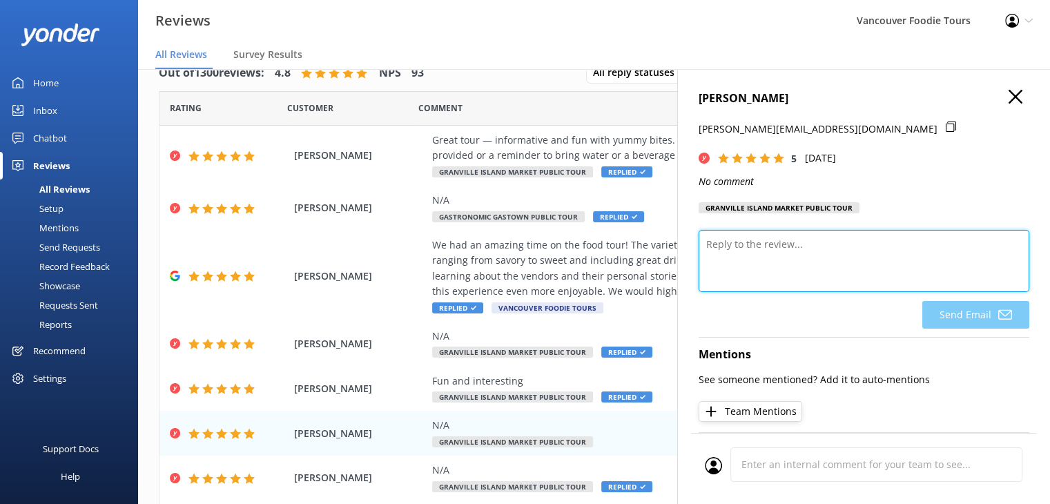
click at [845, 241] on textarea at bounding box center [864, 261] width 331 height 62
paste textarea "Thank you so much for your 5-star rating! We’re so glad you enjoyed your time w…"
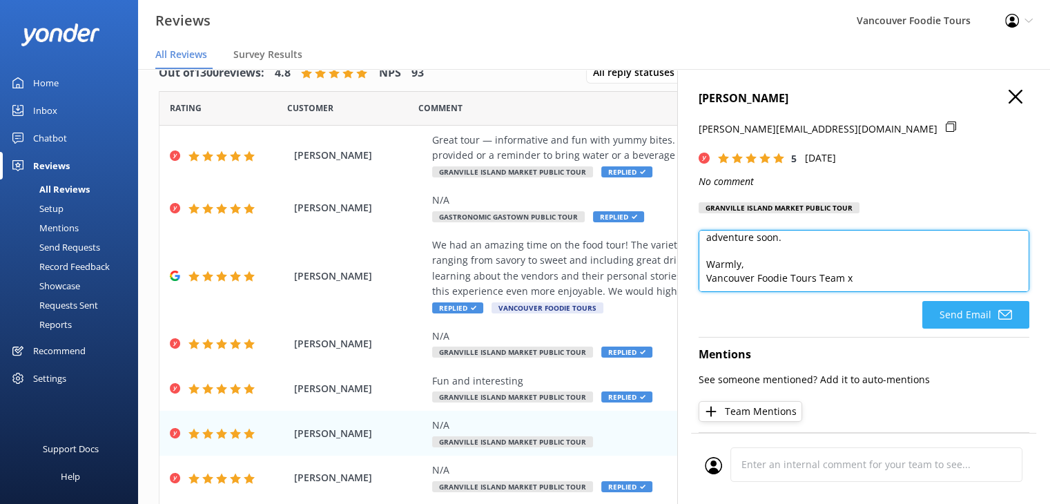
type textarea "Hi [PERSON_NAME], Thank you so much for your 5-star rating! We’re so glad you e…"
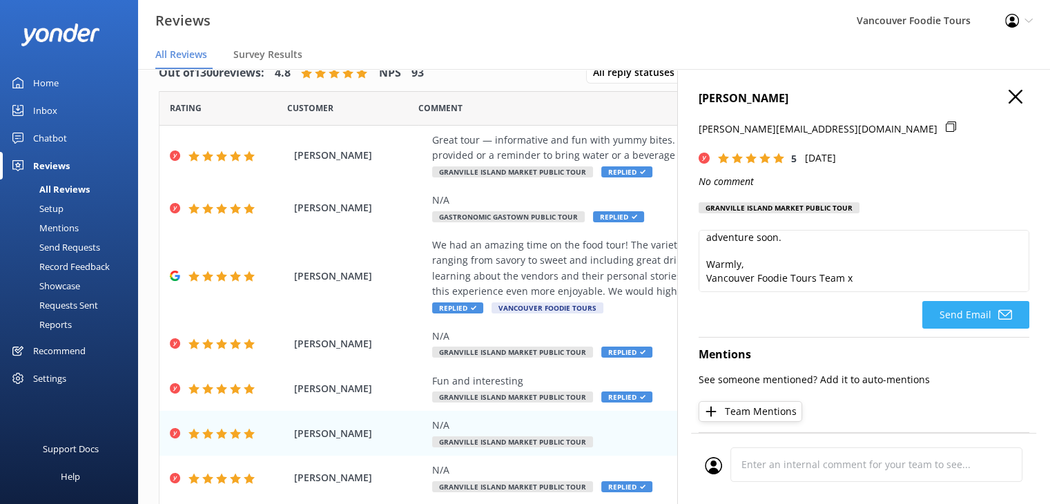
click at [977, 315] on button "Send Email" at bounding box center [975, 315] width 107 height 28
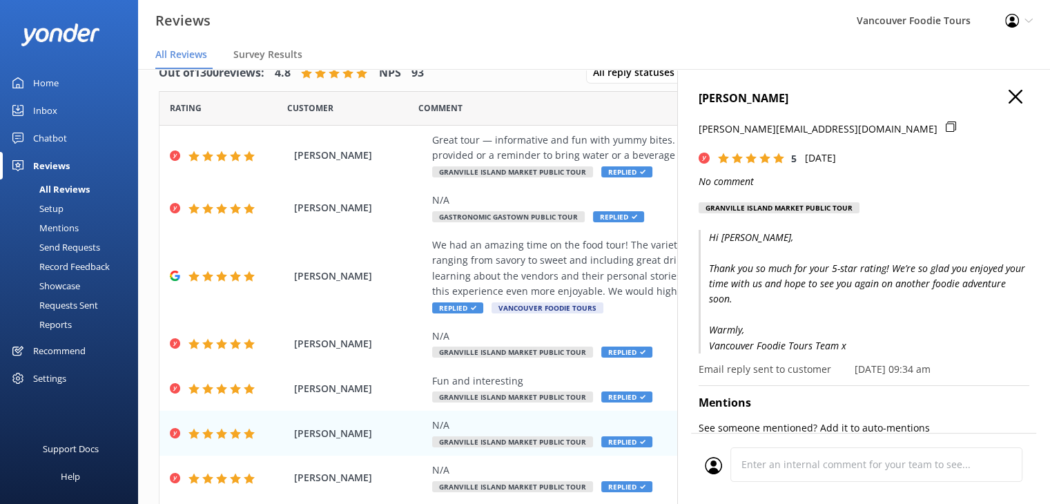
click at [1008, 100] on icon "button" at bounding box center [1015, 97] width 14 height 14
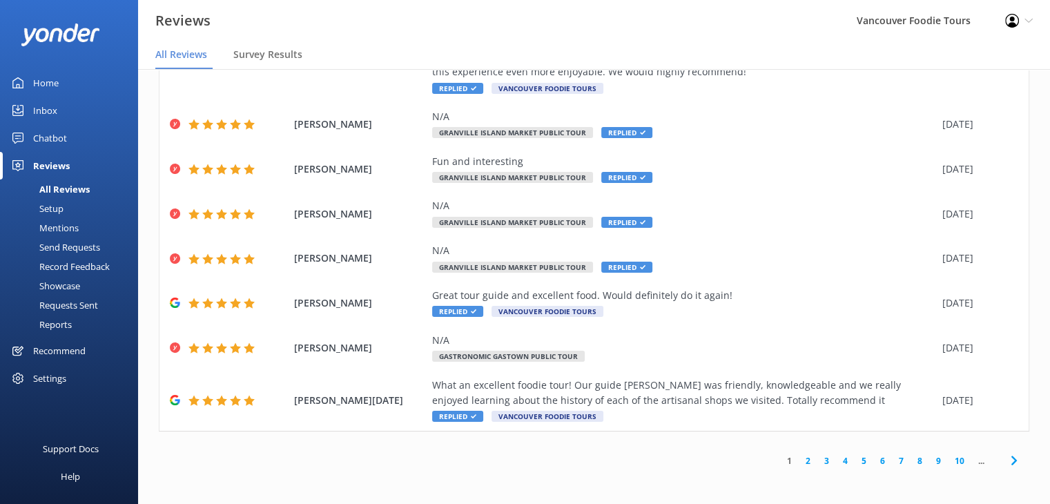
scroll to position [0, 0]
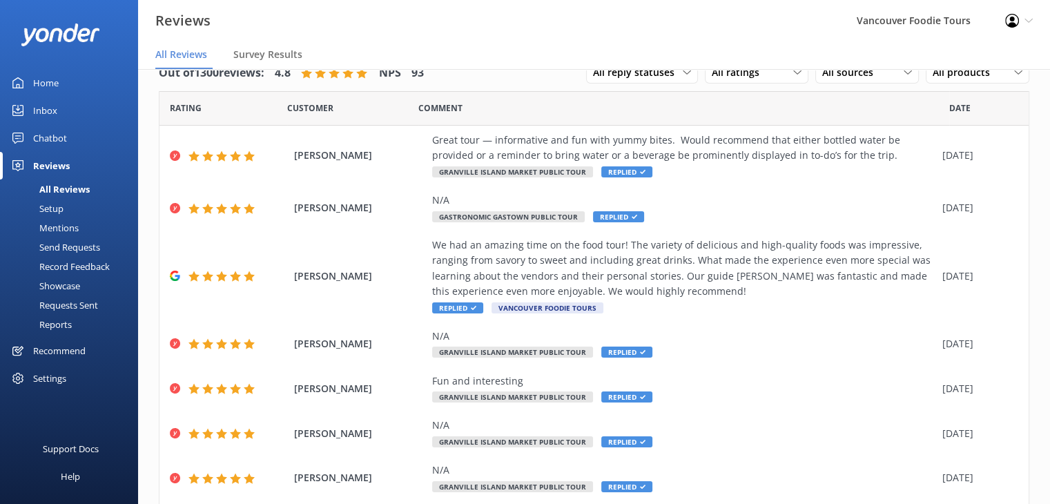
click at [85, 116] on link "Inbox" at bounding box center [69, 111] width 138 height 28
